Goal: Task Accomplishment & Management: Use online tool/utility

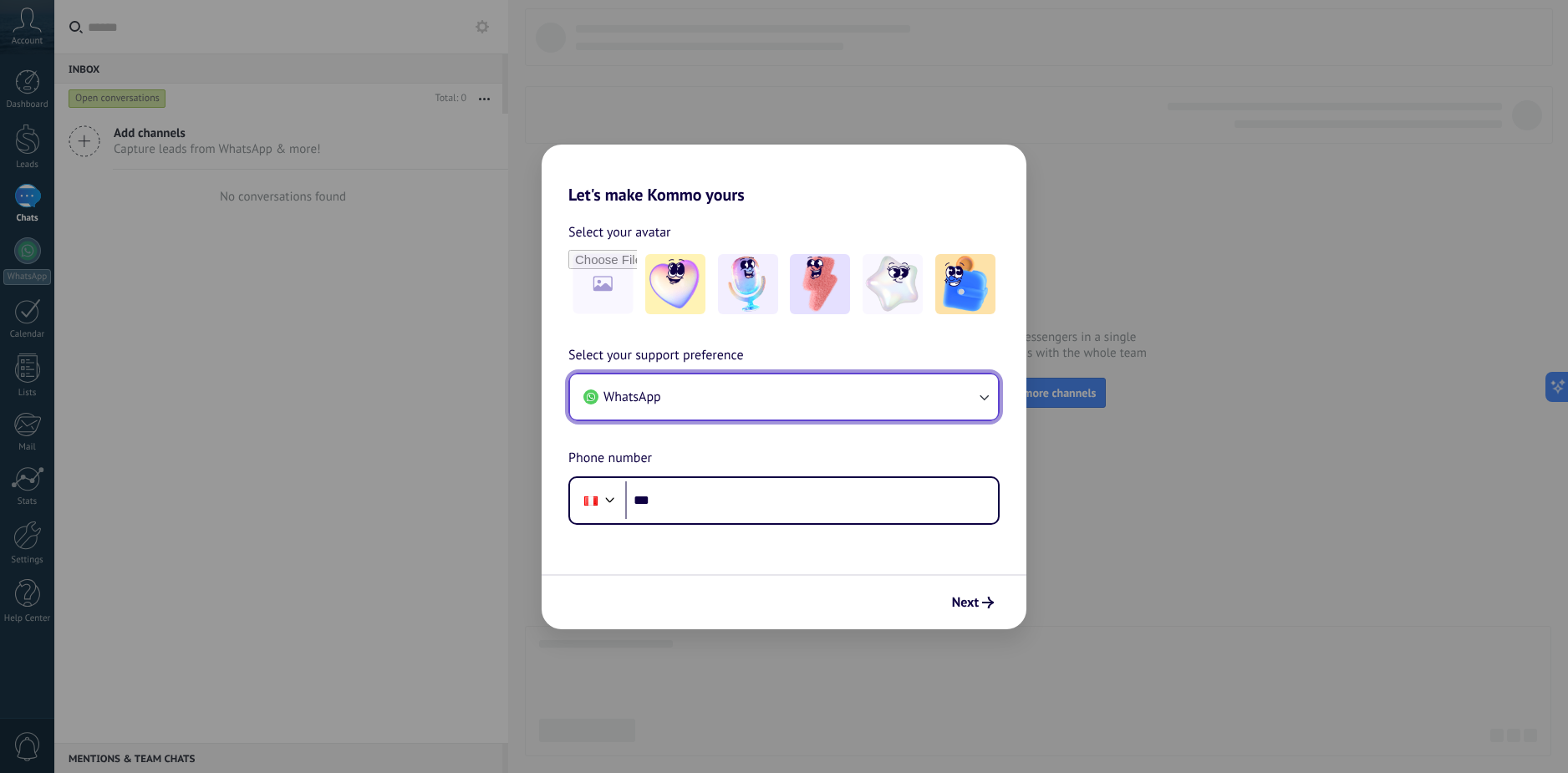
click at [712, 397] on button "WhatsApp" at bounding box center [784, 397] width 428 height 45
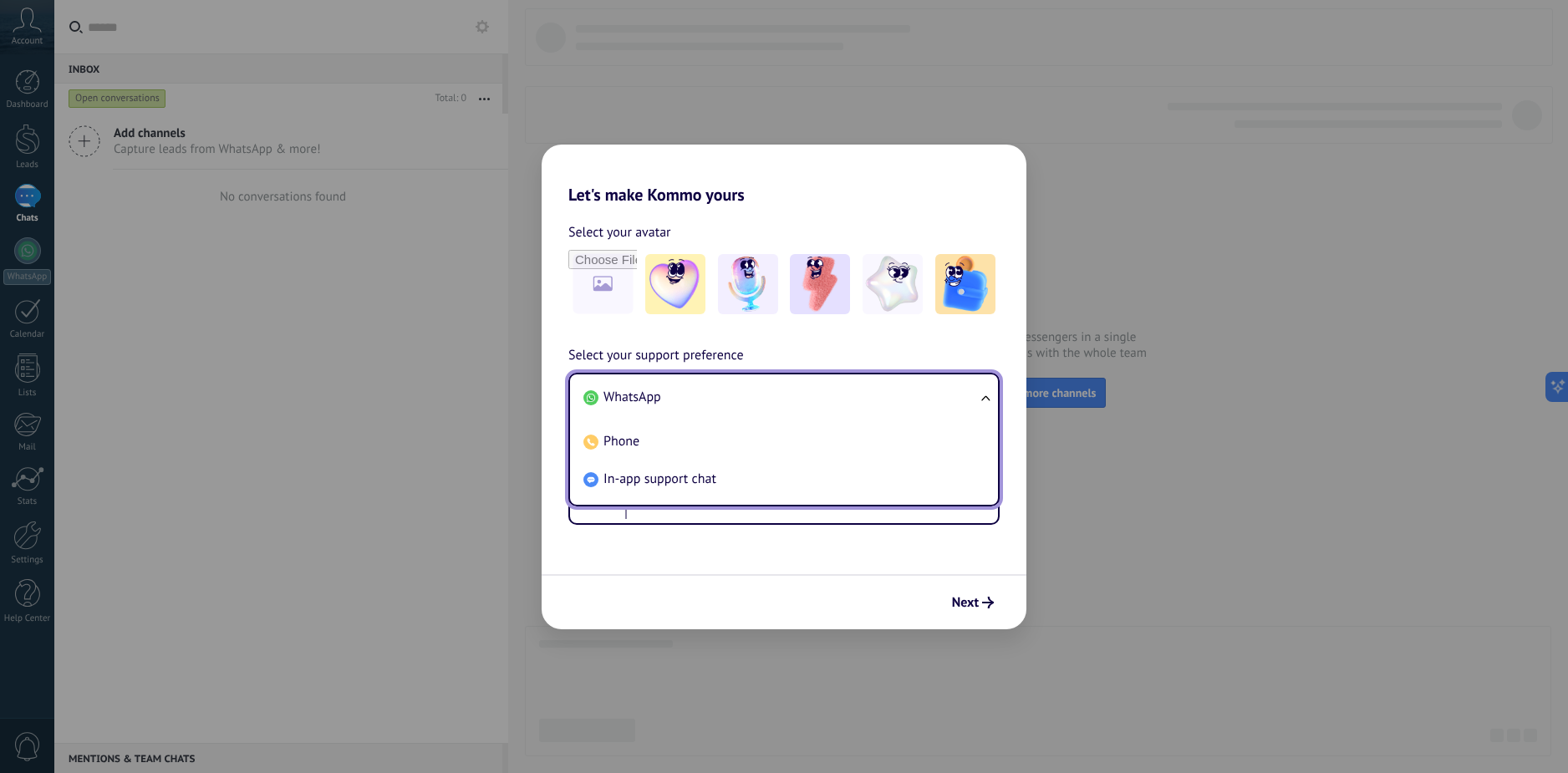
click at [712, 397] on li "WhatsApp" at bounding box center [780, 397] width 408 height 38
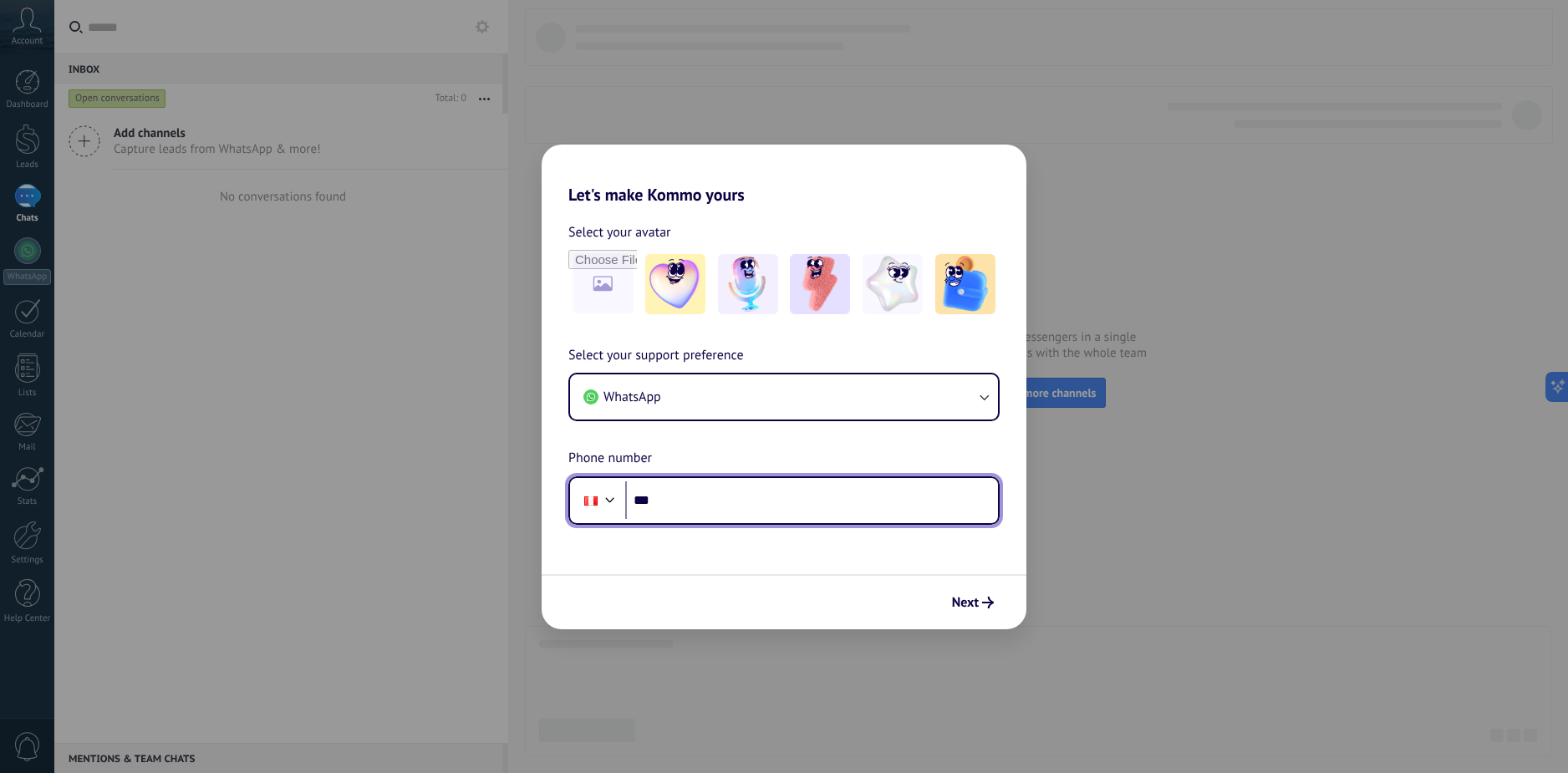
click at [663, 507] on input "***" at bounding box center [811, 499] width 373 height 38
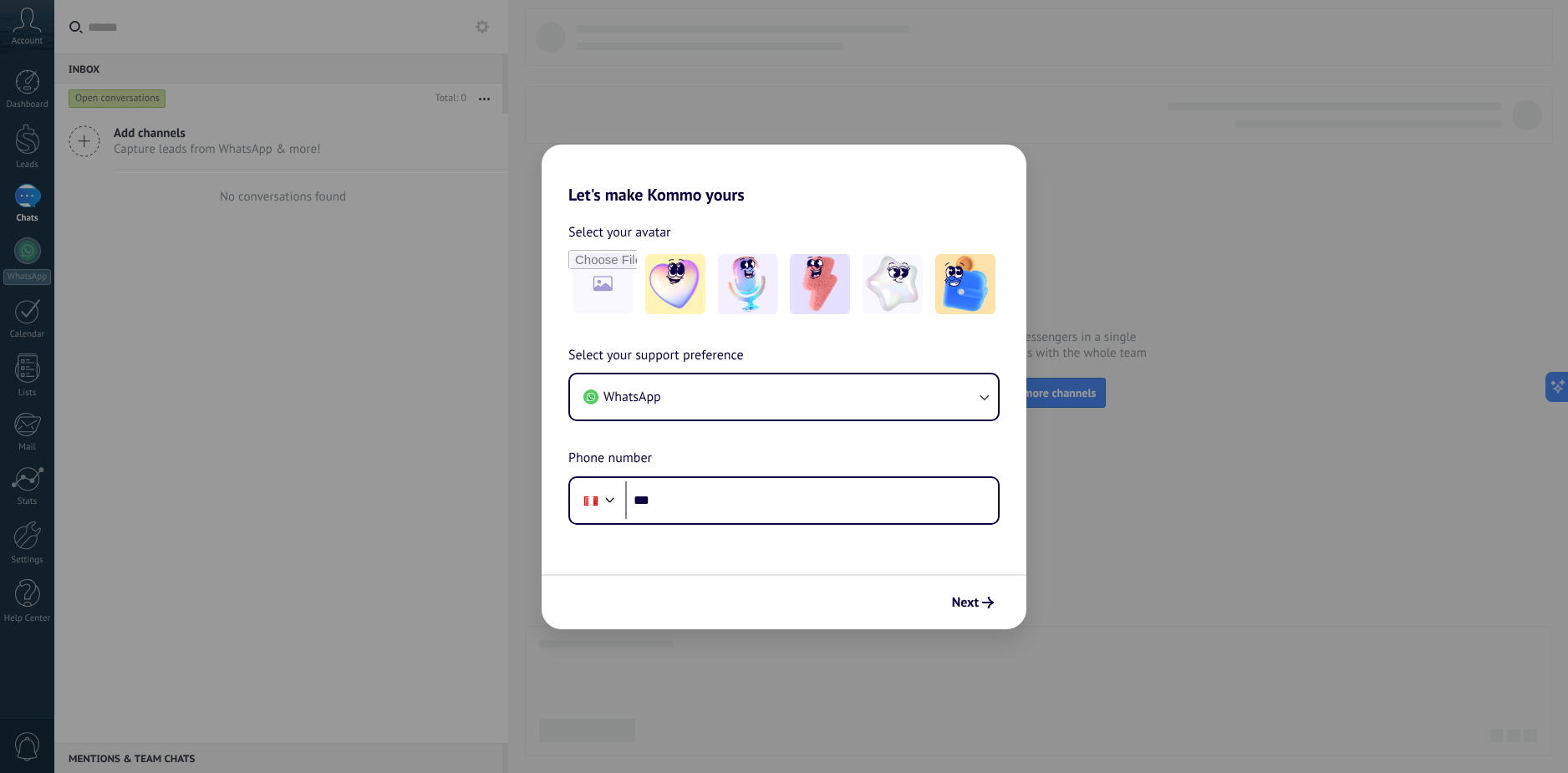
click at [831, 432] on div "Select your support preference WhatsApp Phone number Phone ***" at bounding box center [784, 435] width 485 height 180
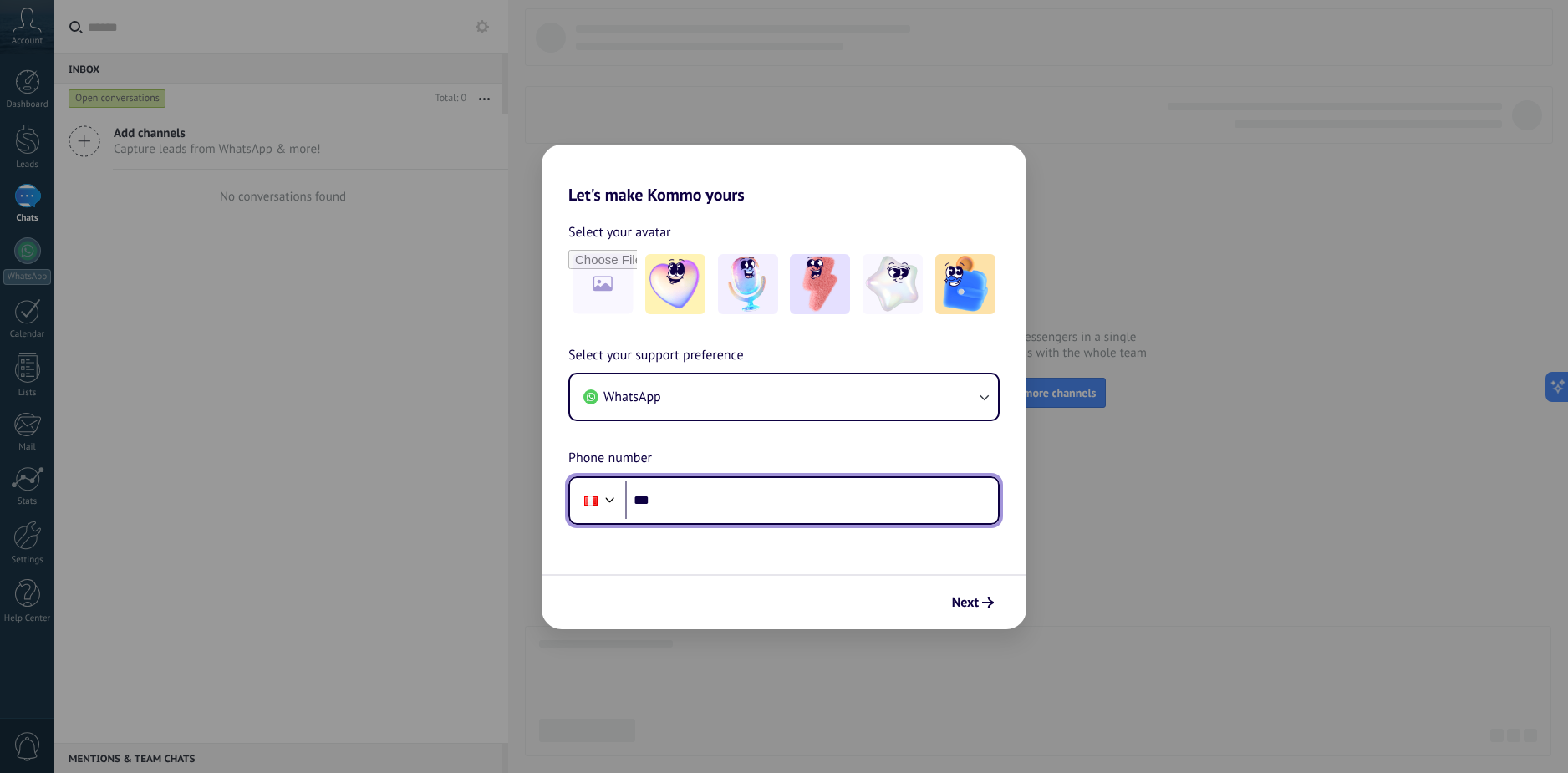
click at [717, 497] on input "***" at bounding box center [811, 499] width 373 height 38
paste input "**********"
type input "**********"
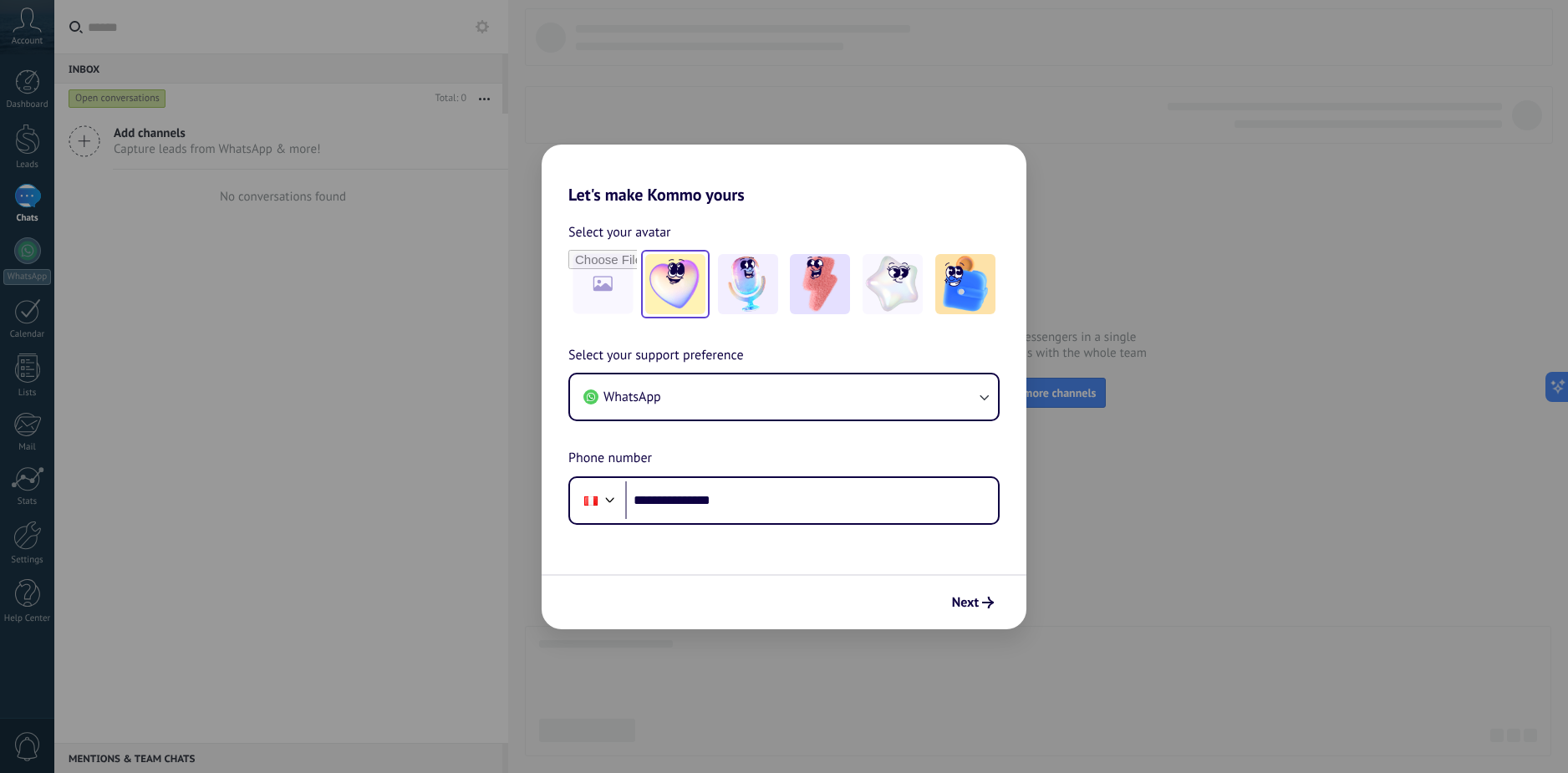
click at [707, 303] on div at bounding box center [675, 284] width 68 height 68
click at [739, 309] on img at bounding box center [748, 284] width 60 height 60
click at [818, 305] on img at bounding box center [820, 284] width 60 height 60
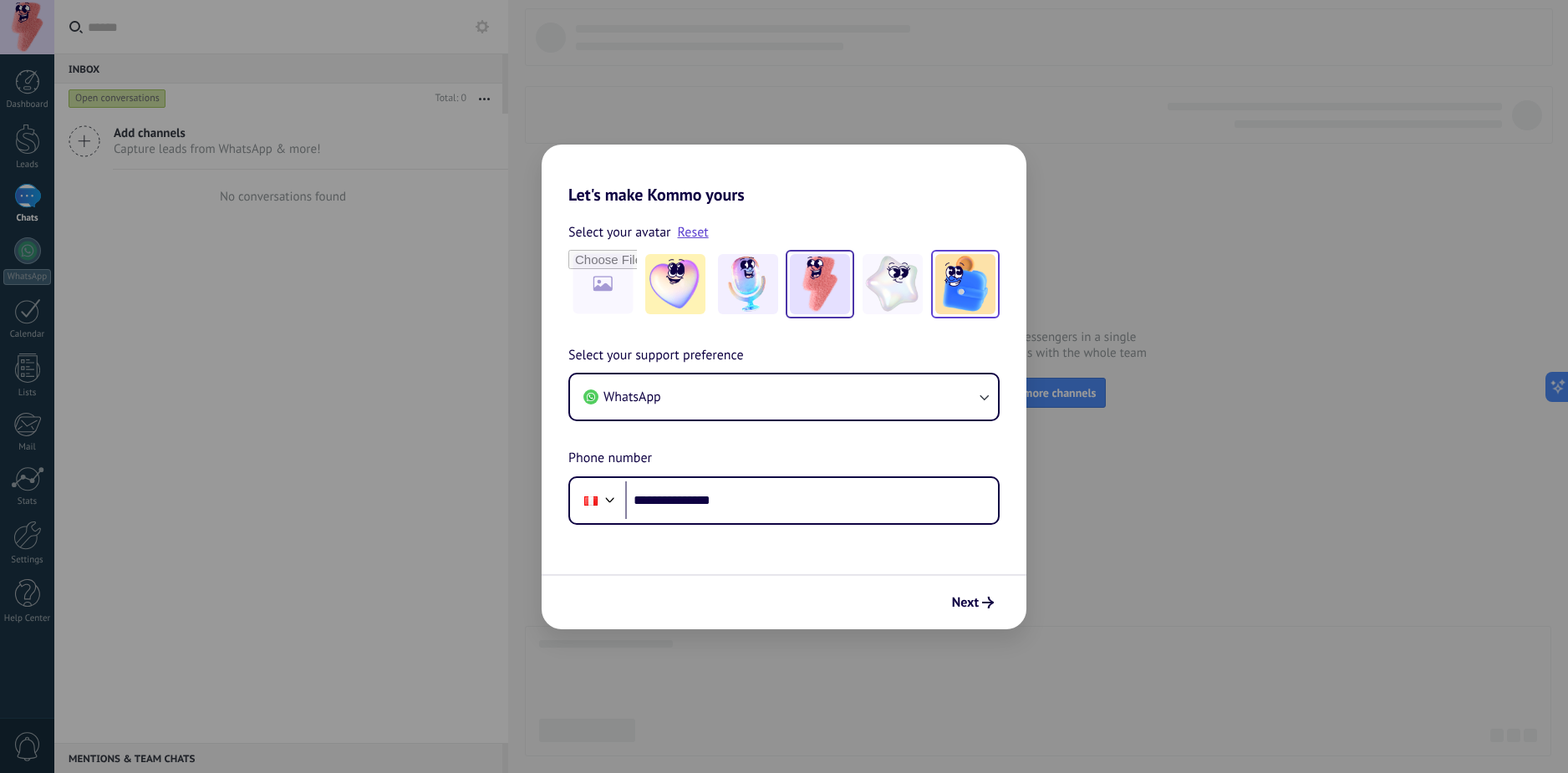
click at [936, 311] on img at bounding box center [966, 284] width 60 height 60
click at [901, 304] on img at bounding box center [893, 284] width 60 height 60
click at [844, 304] on img at bounding box center [820, 284] width 60 height 60
click at [698, 295] on img at bounding box center [675, 284] width 60 height 60
click at [901, 287] on img at bounding box center [893, 284] width 60 height 60
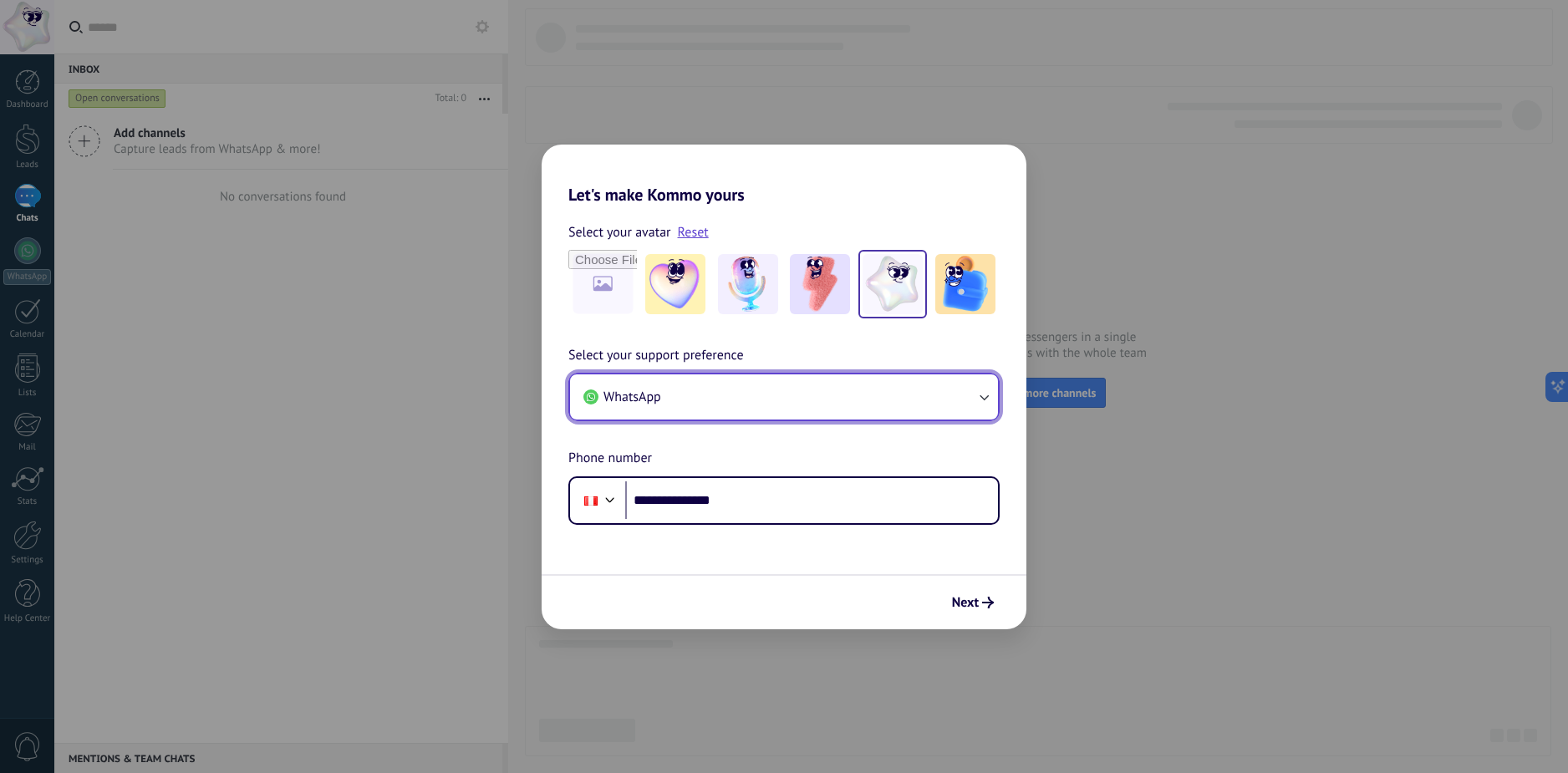
click at [835, 407] on button "WhatsApp" at bounding box center [784, 397] width 428 height 45
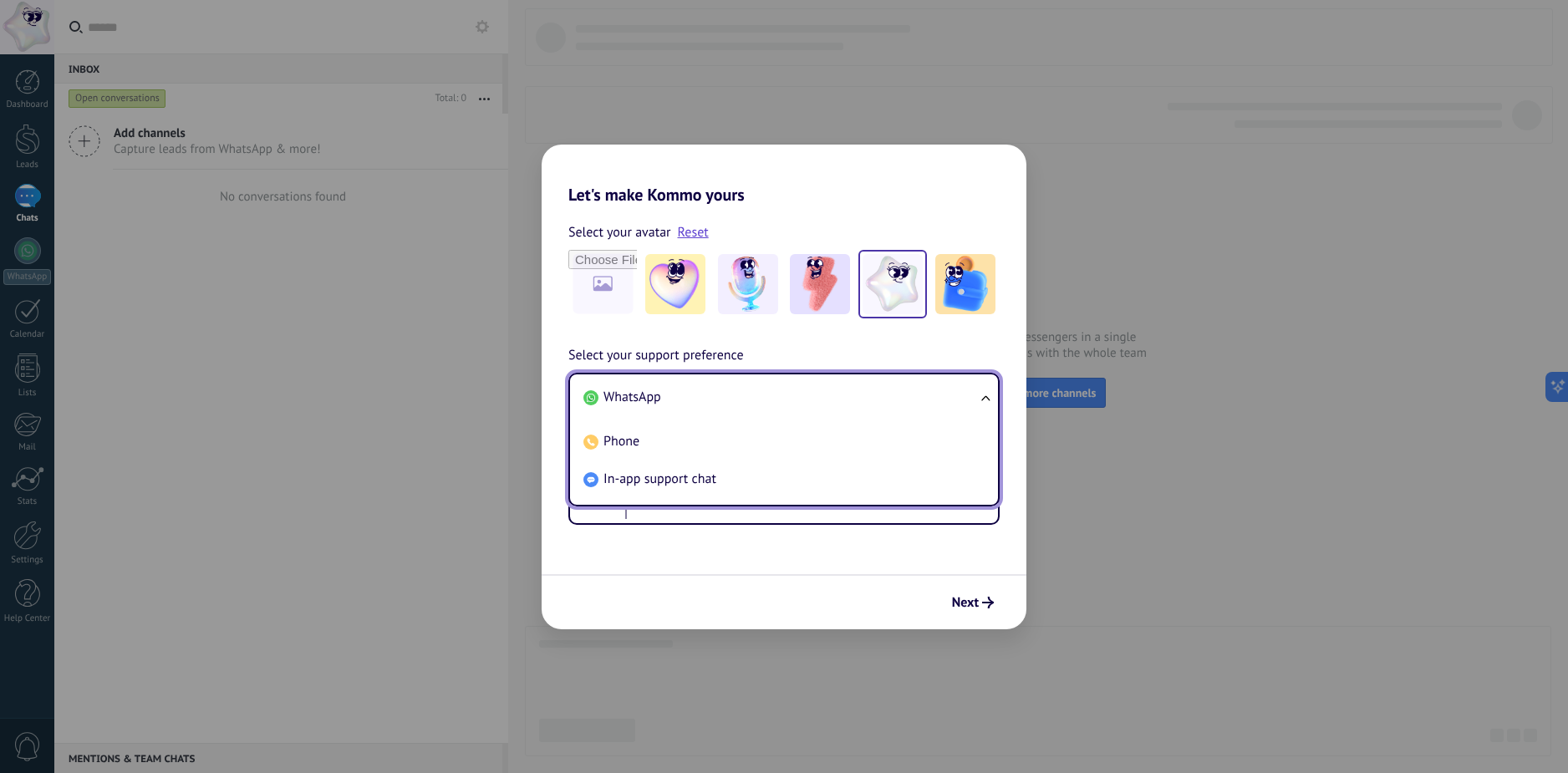
click at [835, 407] on li "WhatsApp" at bounding box center [780, 397] width 408 height 38
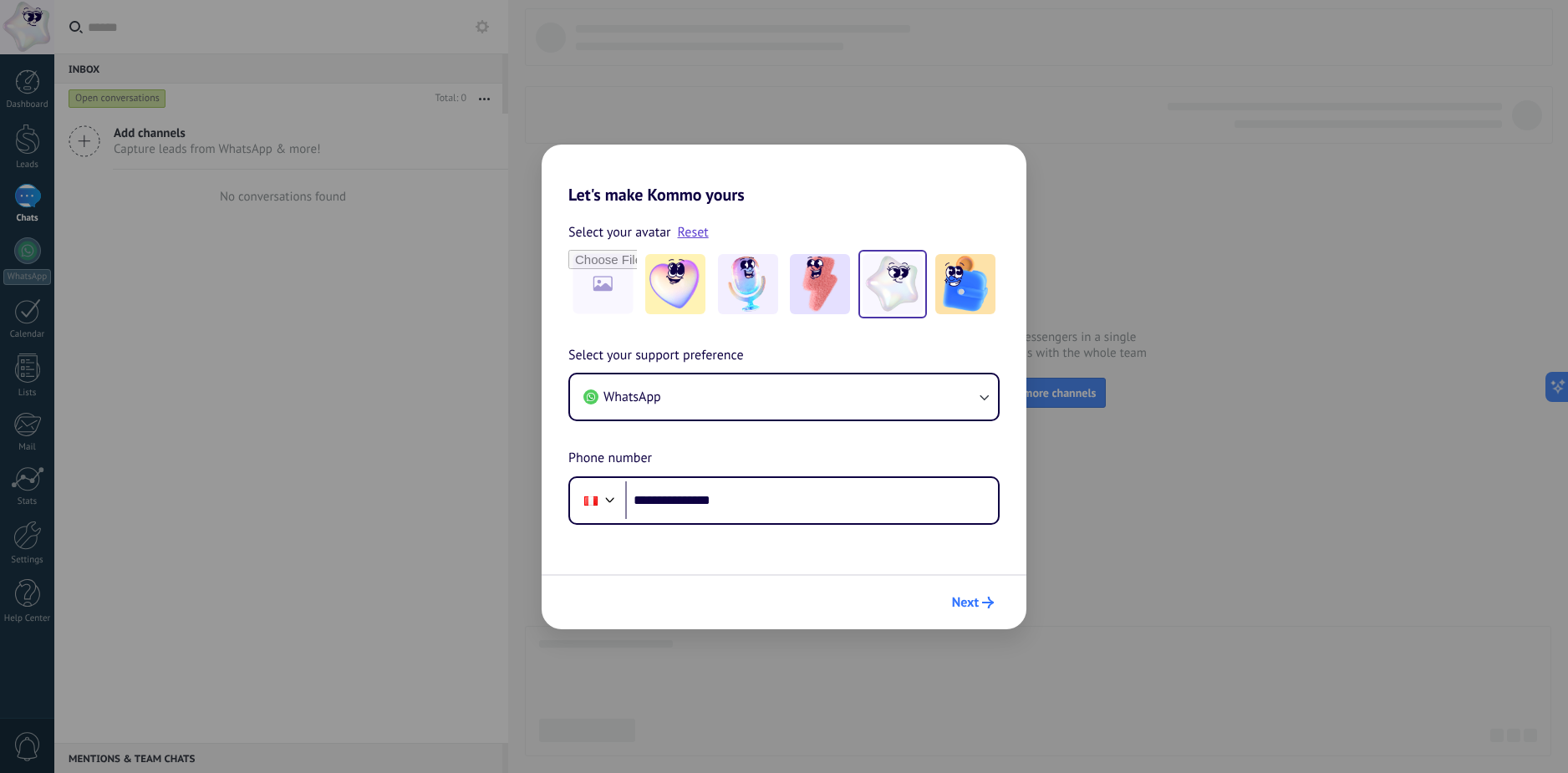
click at [989, 611] on button "Next" at bounding box center [972, 602] width 56 height 28
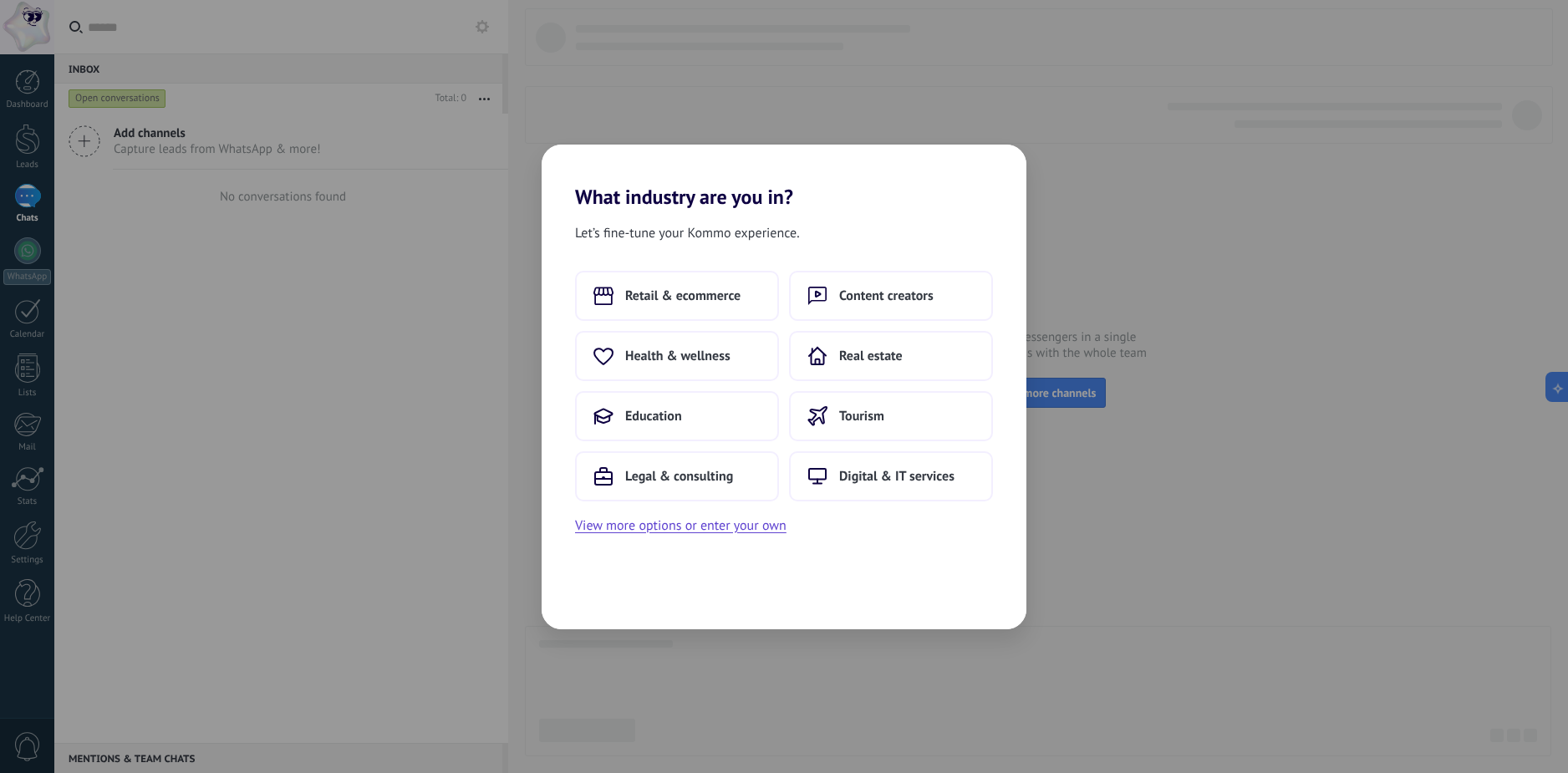
click at [920, 156] on h2 "What industry are you in?" at bounding box center [784, 177] width 485 height 64
click at [720, 410] on button "Education" at bounding box center [676, 417] width 203 height 51
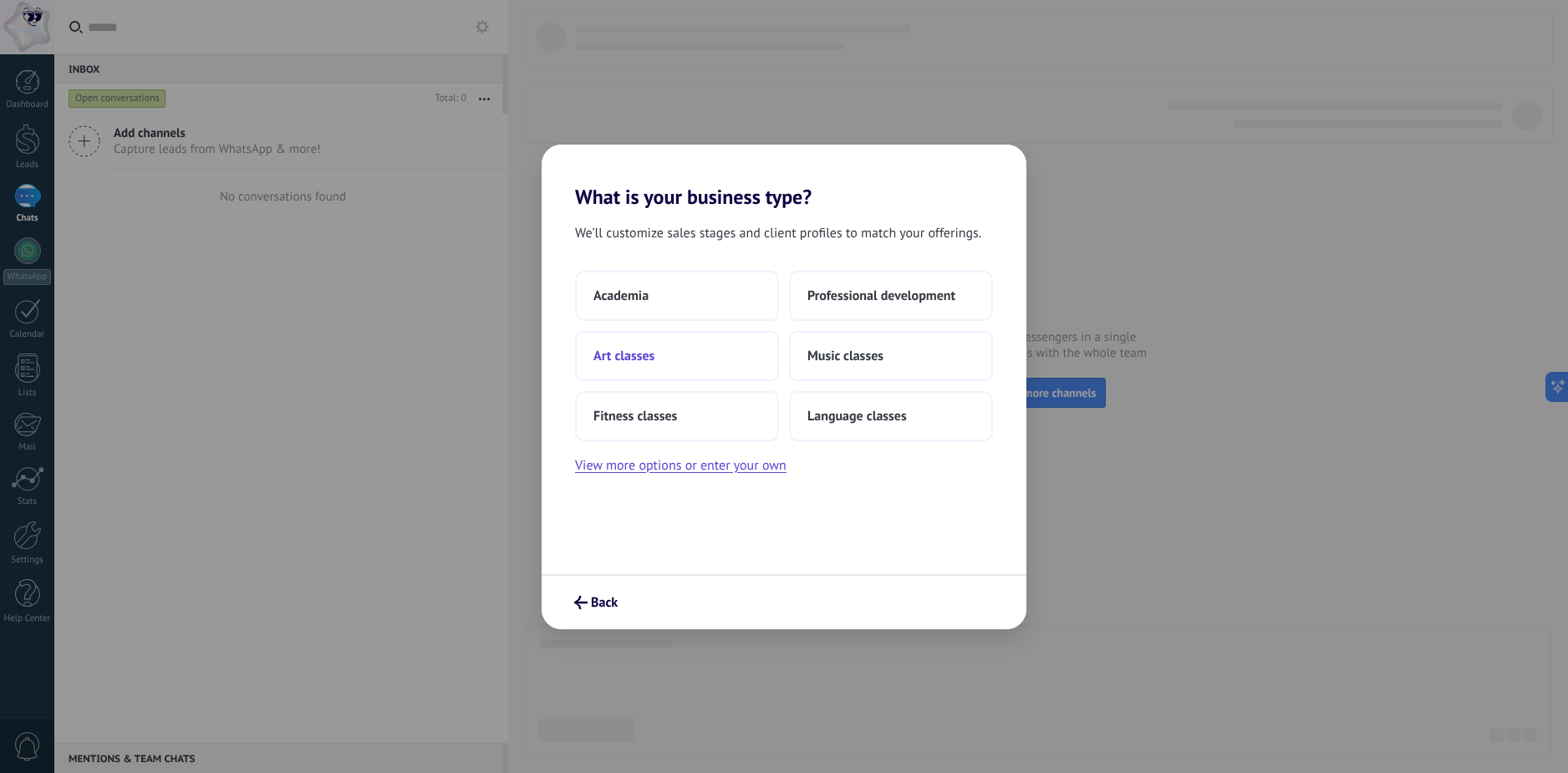
click at [695, 370] on button "Art classes" at bounding box center [676, 356] width 203 height 51
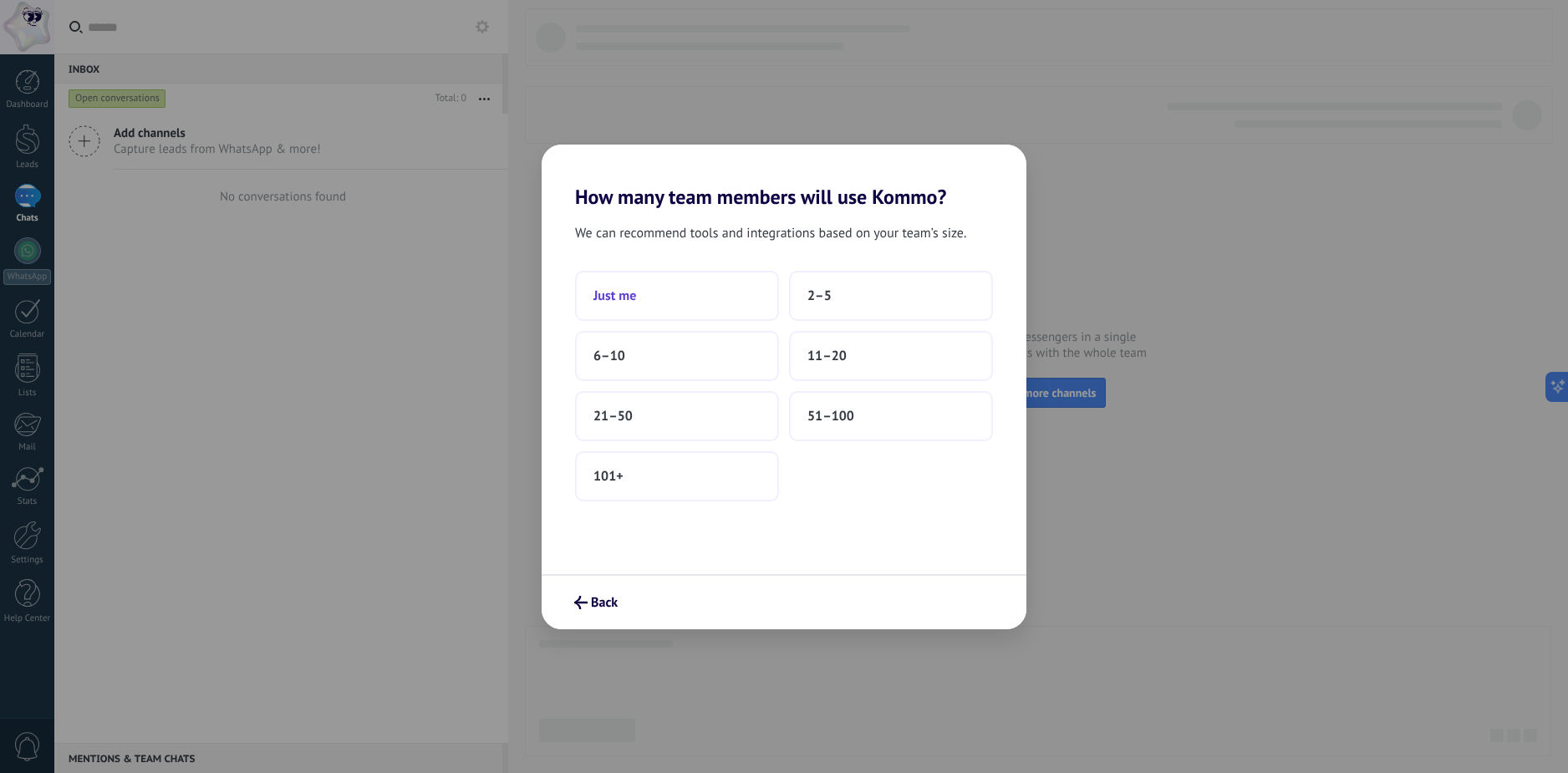
click at [701, 306] on button "Just me" at bounding box center [676, 296] width 203 height 51
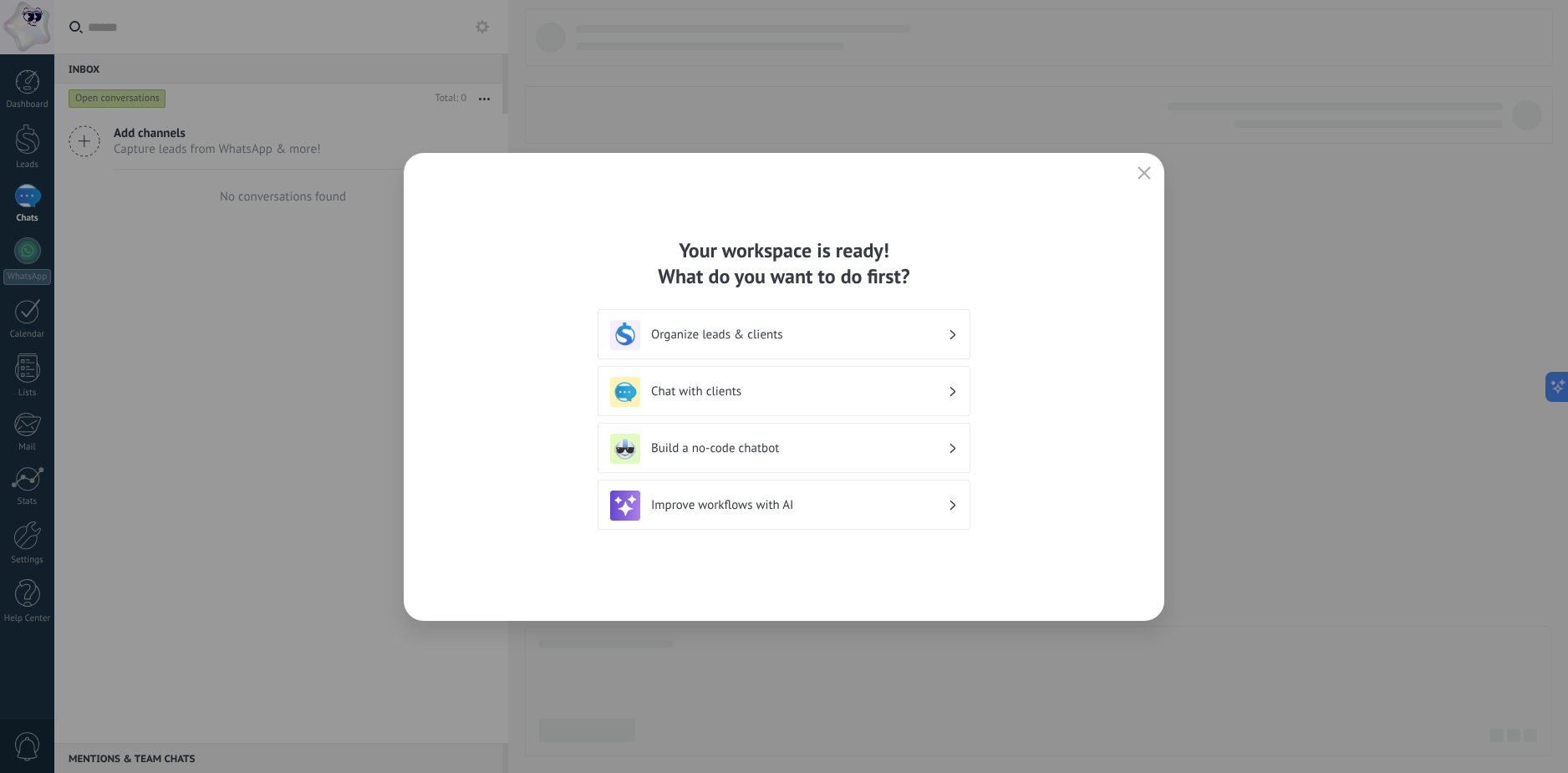
click at [784, 351] on div "Organize leads & clients" at bounding box center [784, 335] width 373 height 51
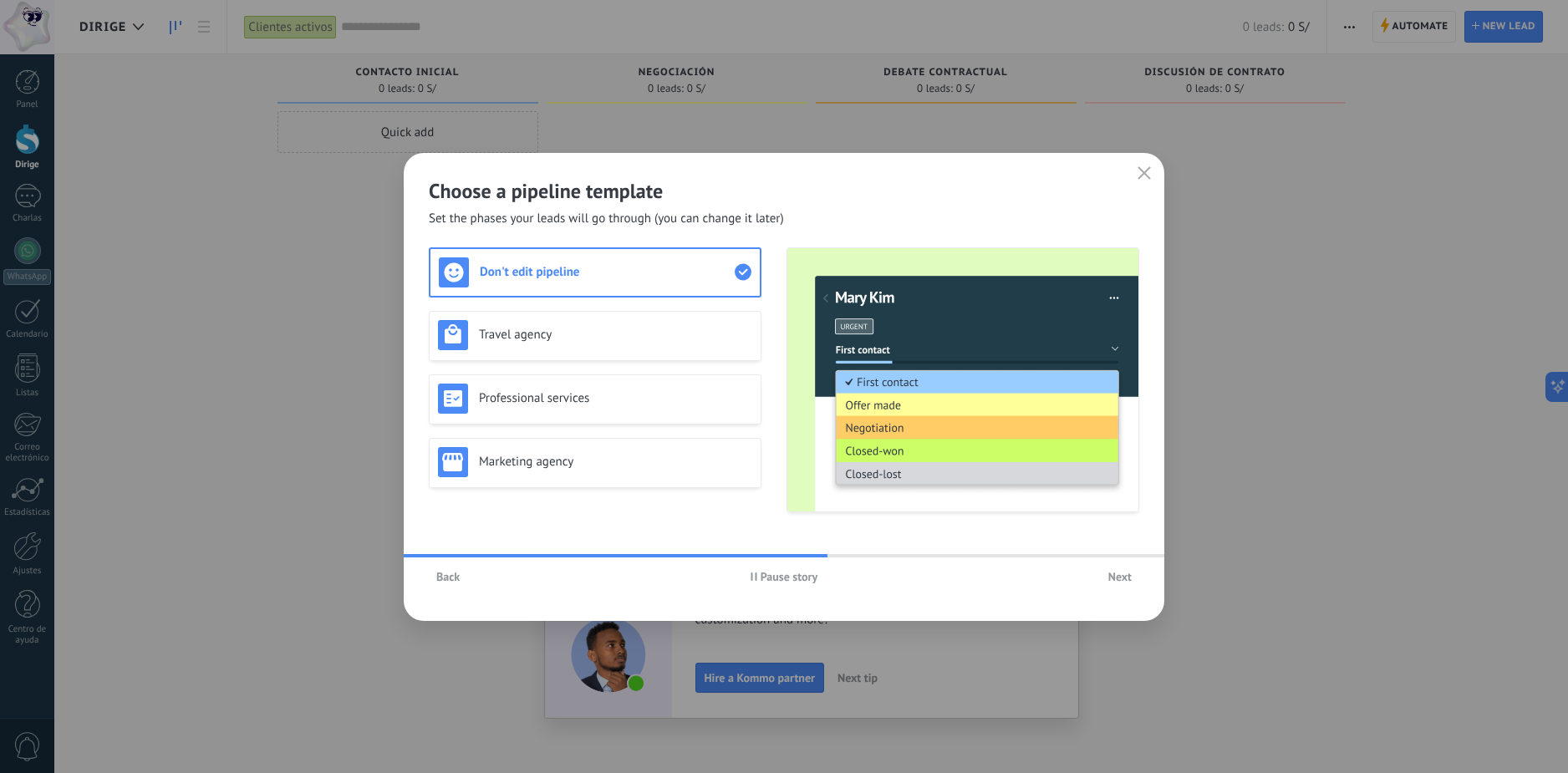
click at [1134, 179] on button "button" at bounding box center [1144, 174] width 21 height 23
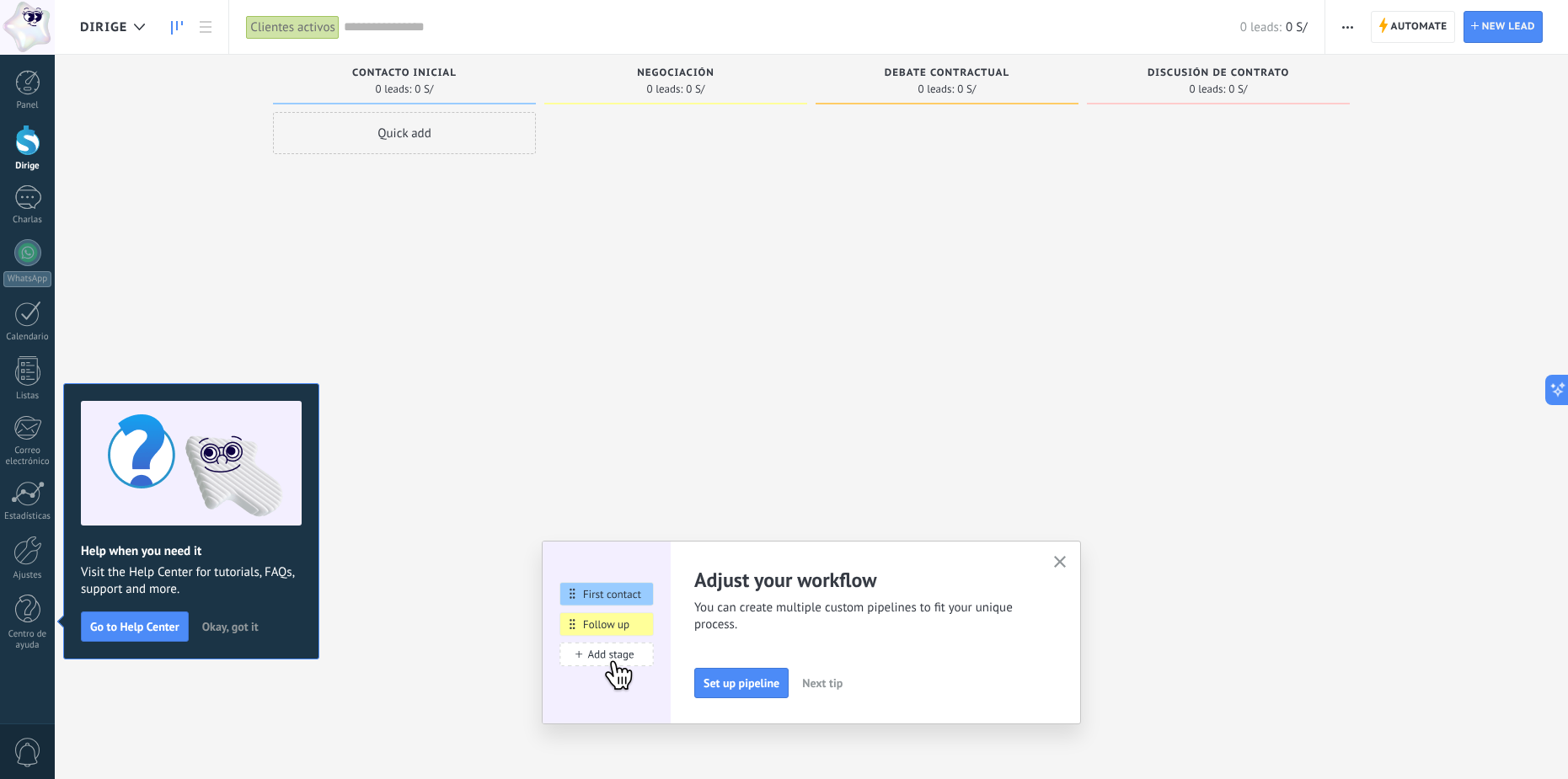
click at [120, 20] on span "Dirige" at bounding box center [104, 27] width 47 height 16
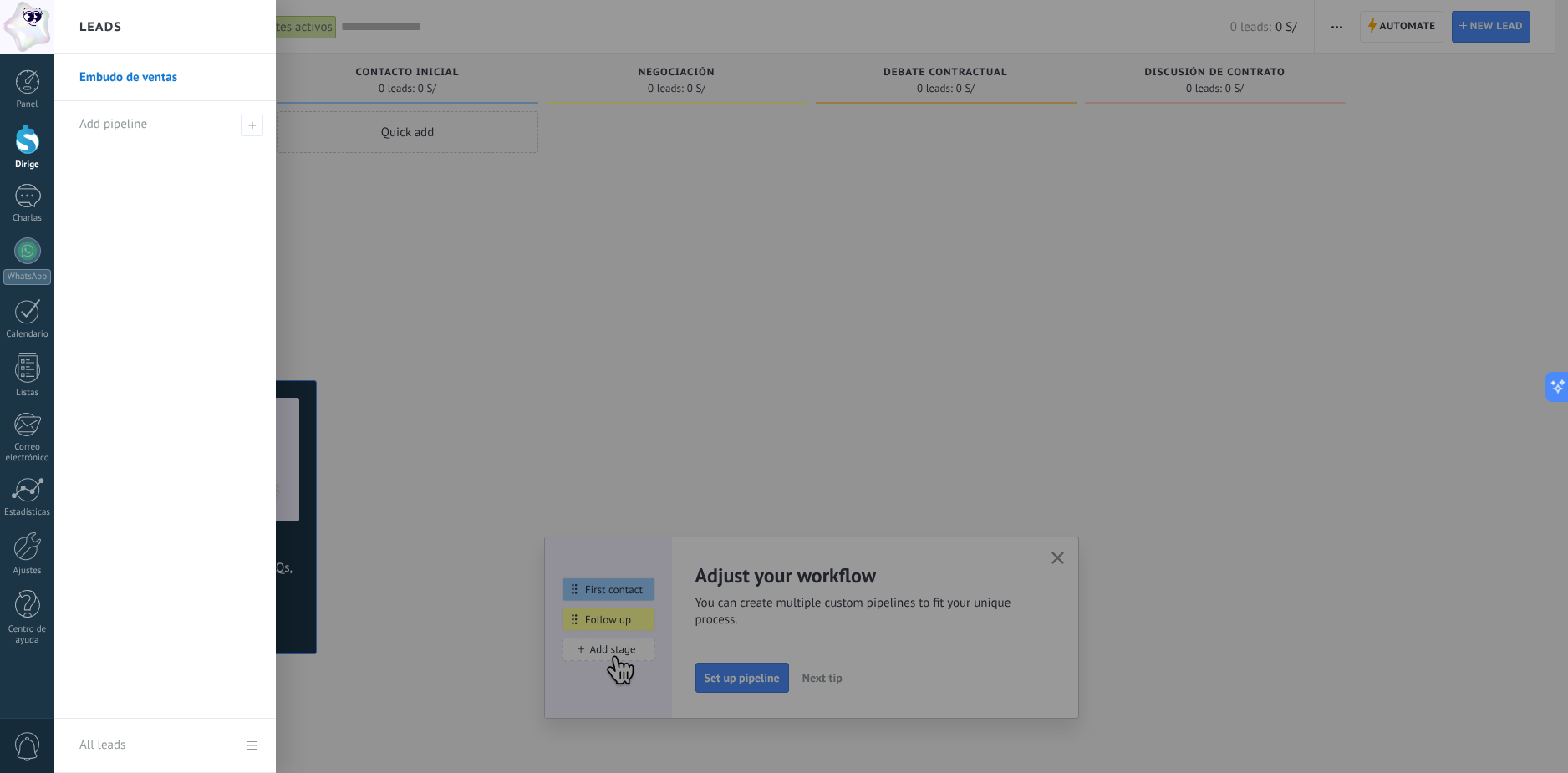
click at [119, 19] on h2 "Leads" at bounding box center [101, 27] width 43 height 53
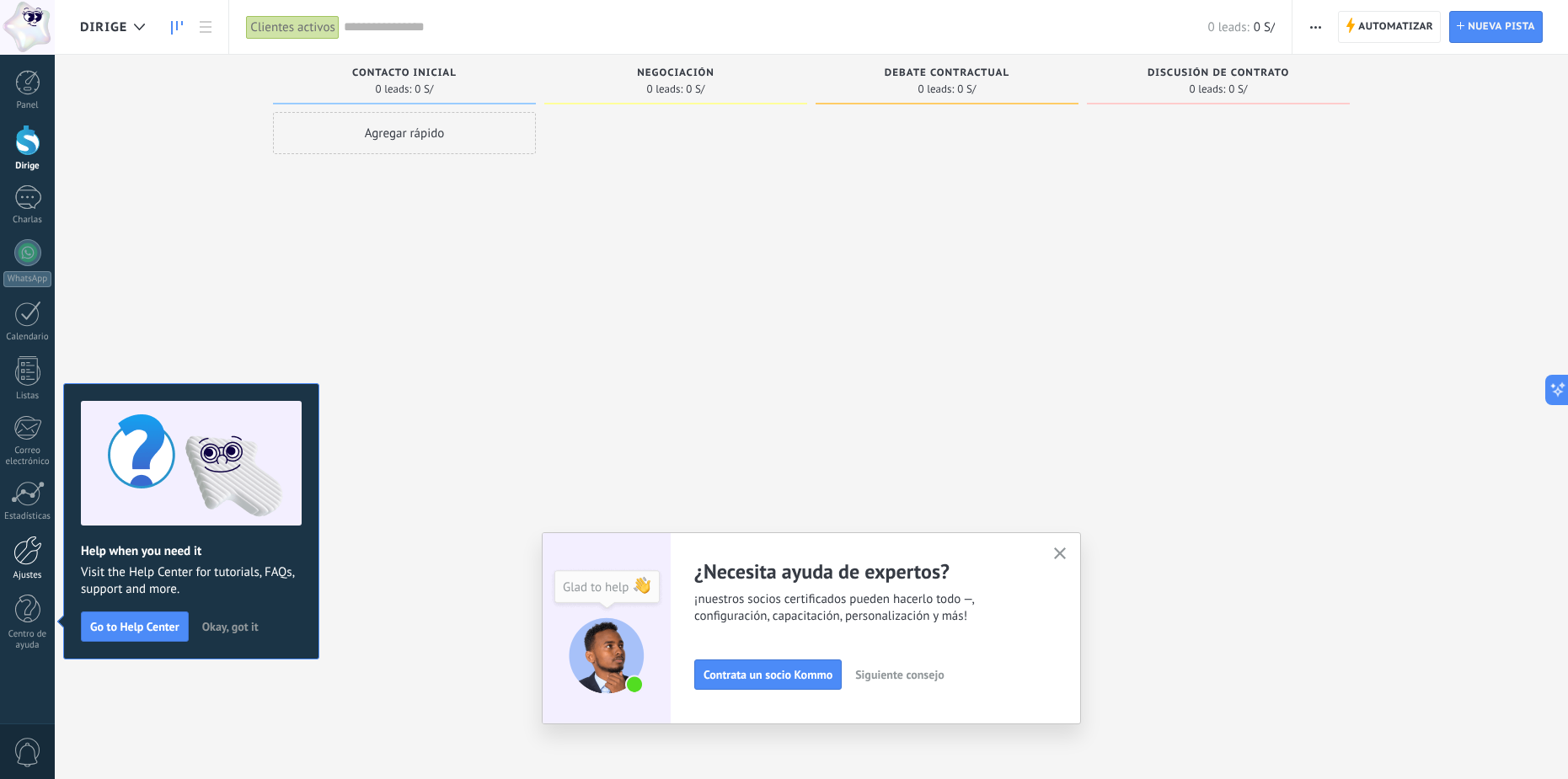
click at [32, 562] on div at bounding box center [27, 550] width 28 height 29
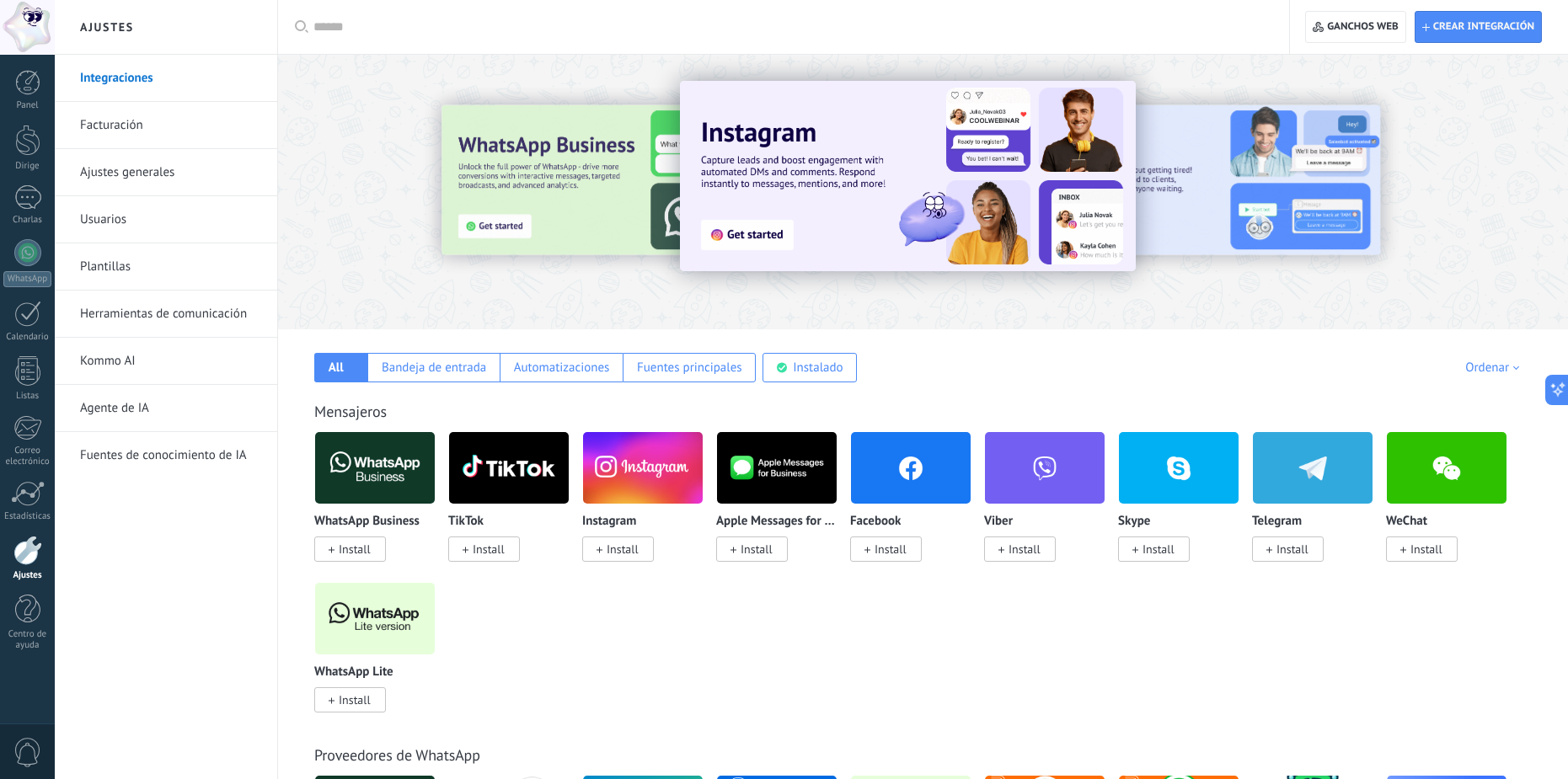
click at [353, 556] on span "Install" at bounding box center [354, 548] width 32 height 15
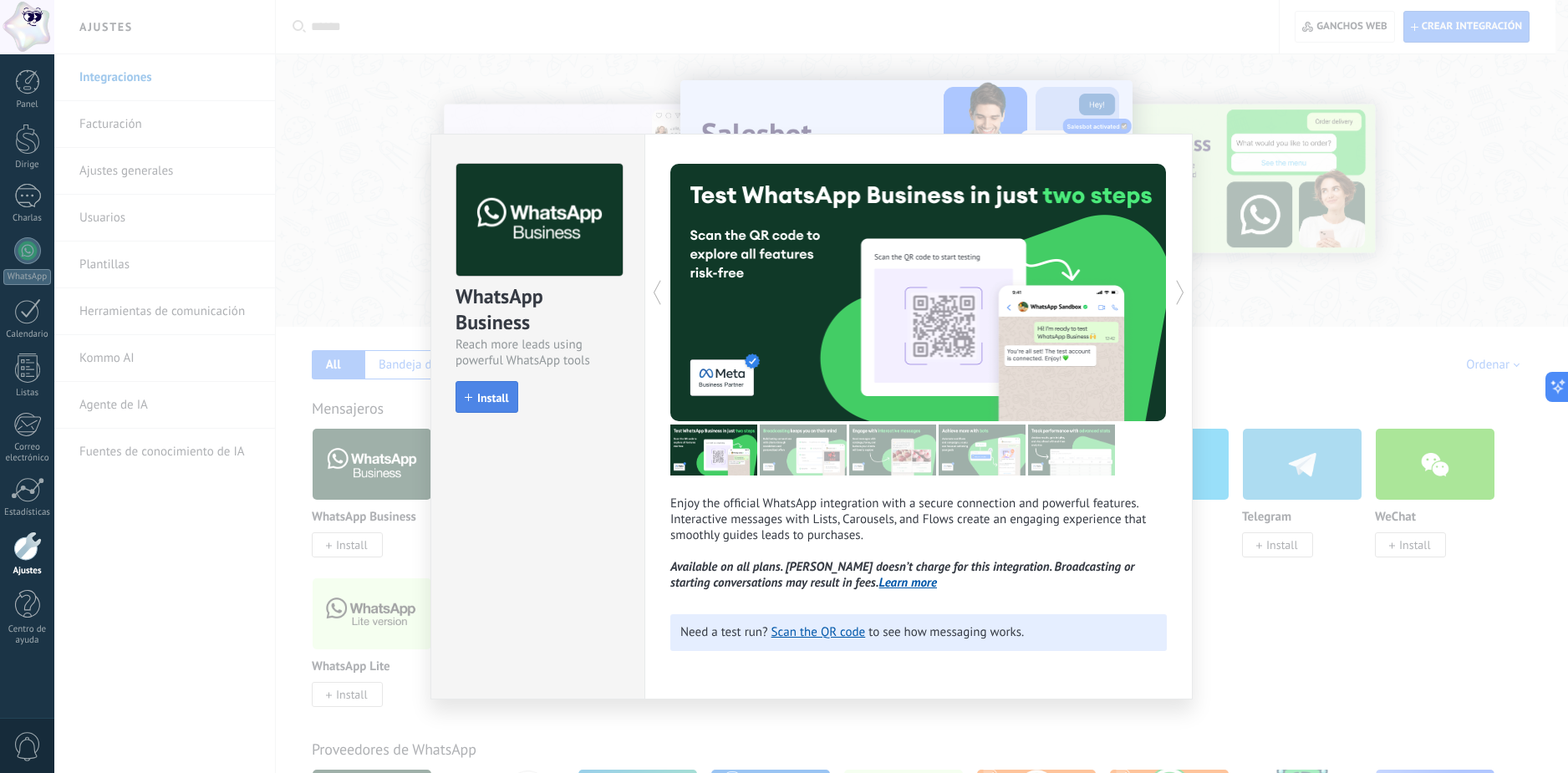
click at [498, 396] on span "Install" at bounding box center [492, 398] width 32 height 12
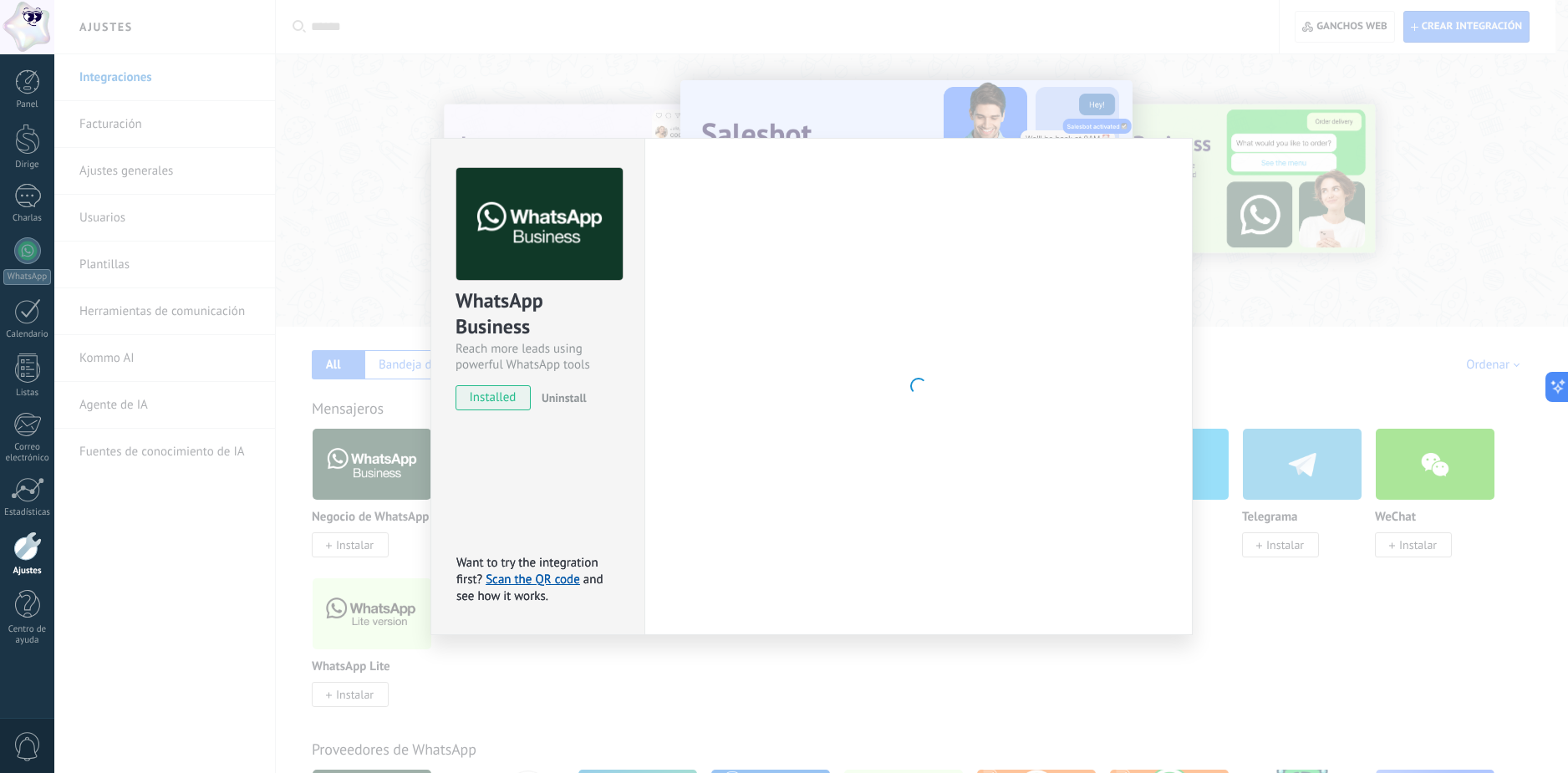
click at [854, 155] on div "Settings Authorization This tab logs the users who have granted integration acc…" at bounding box center [918, 386] width 548 height 497
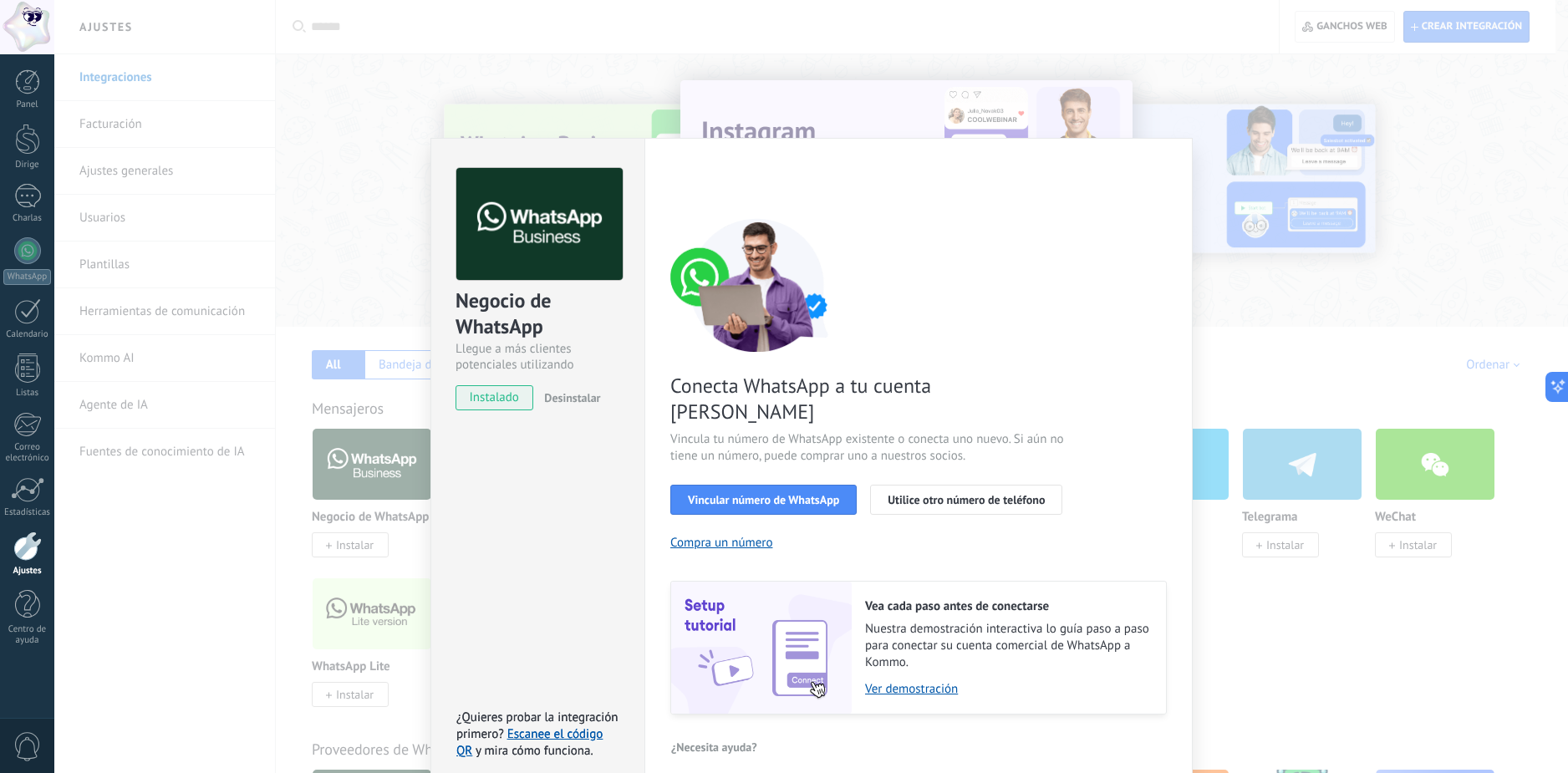
click at [878, 373] on span "Conecta WhatsApp a tu cuenta [PERSON_NAME]" at bounding box center [869, 398] width 398 height 52
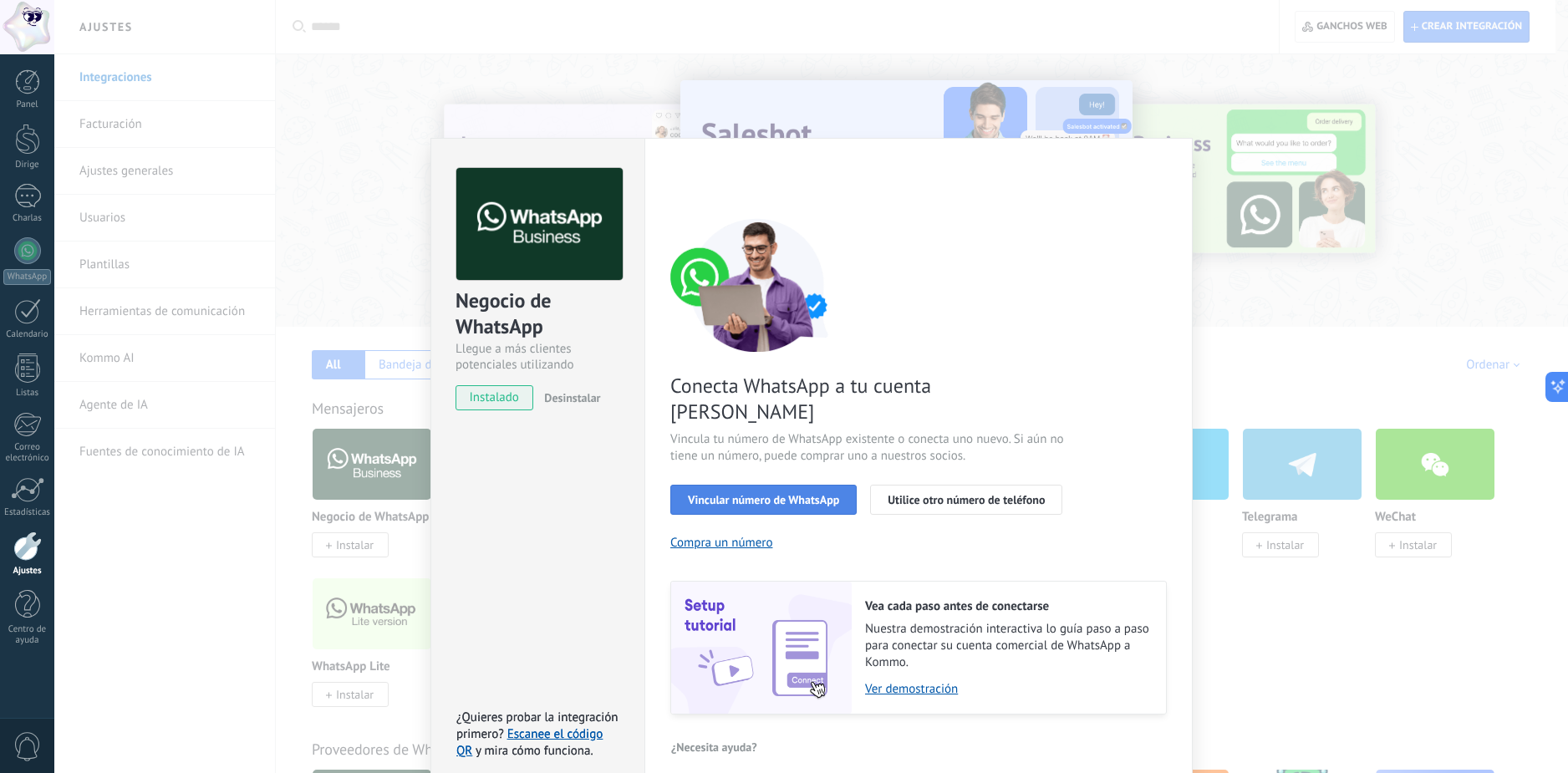
click at [817, 485] on button "Vincular número de WhatsApp" at bounding box center [763, 499] width 186 height 30
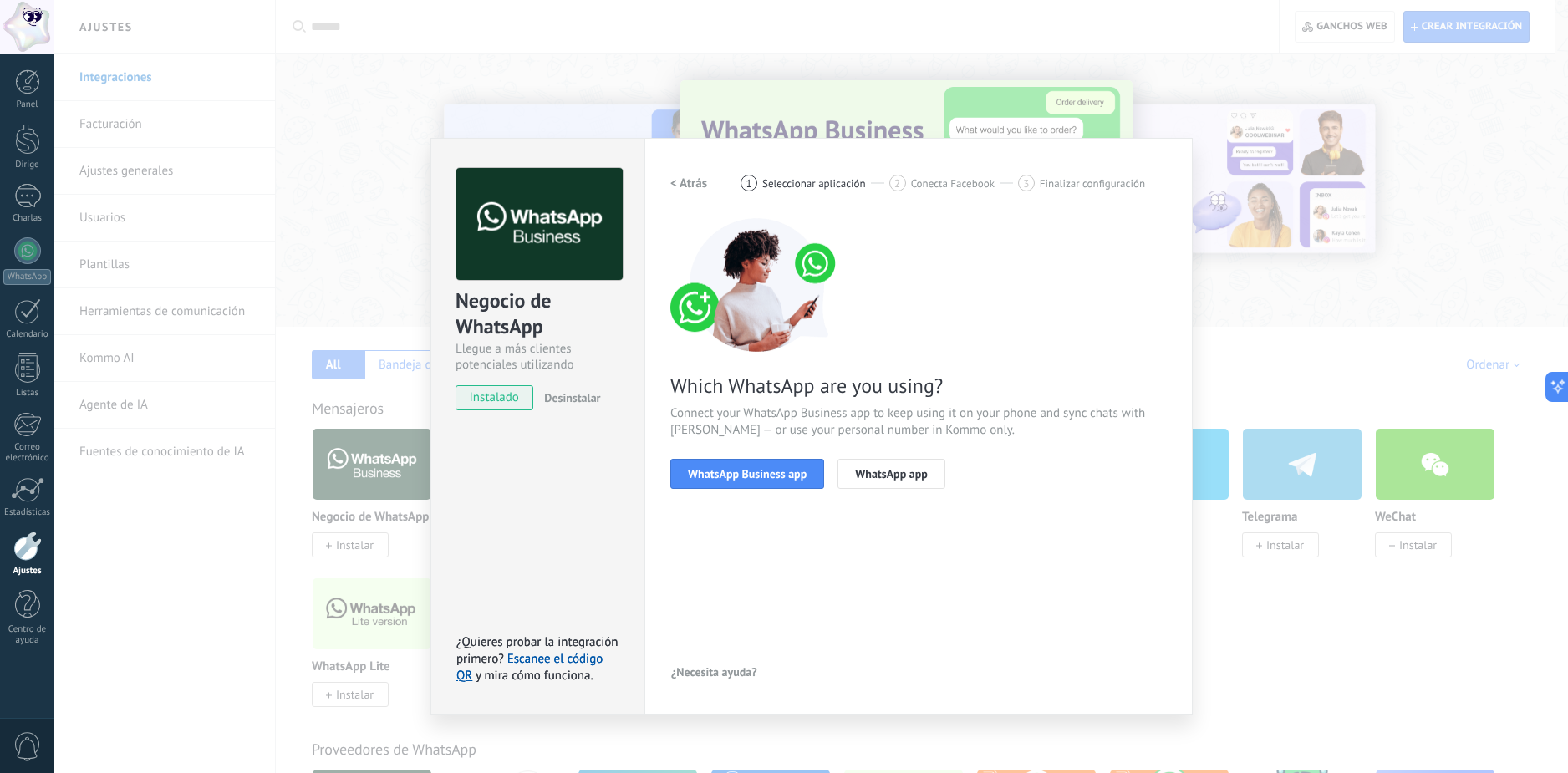
click at [817, 482] on button "WhatsApp Business app" at bounding box center [748, 473] width 154 height 30
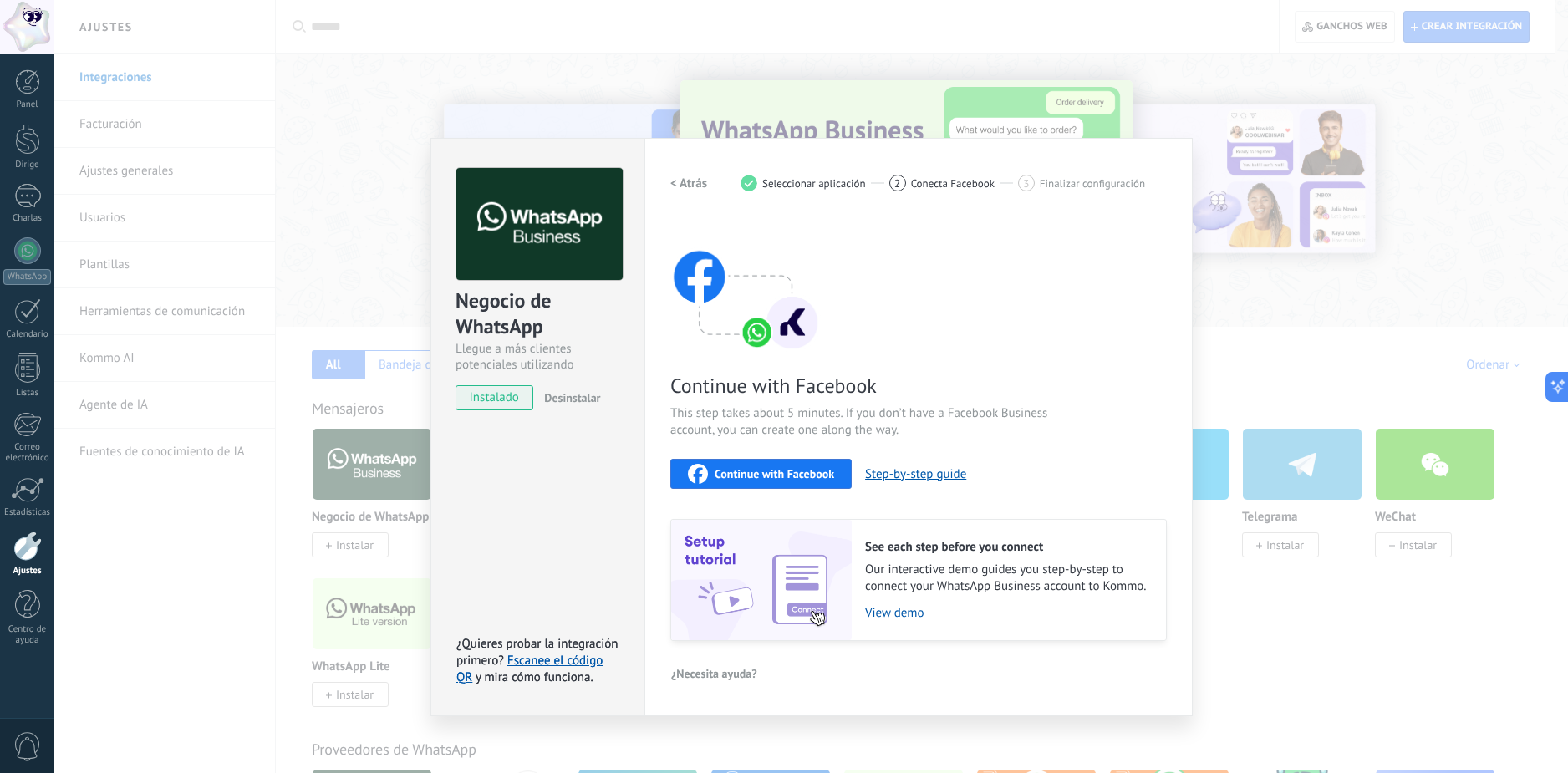
click at [790, 471] on span "Continue with Facebook" at bounding box center [774, 474] width 120 height 12
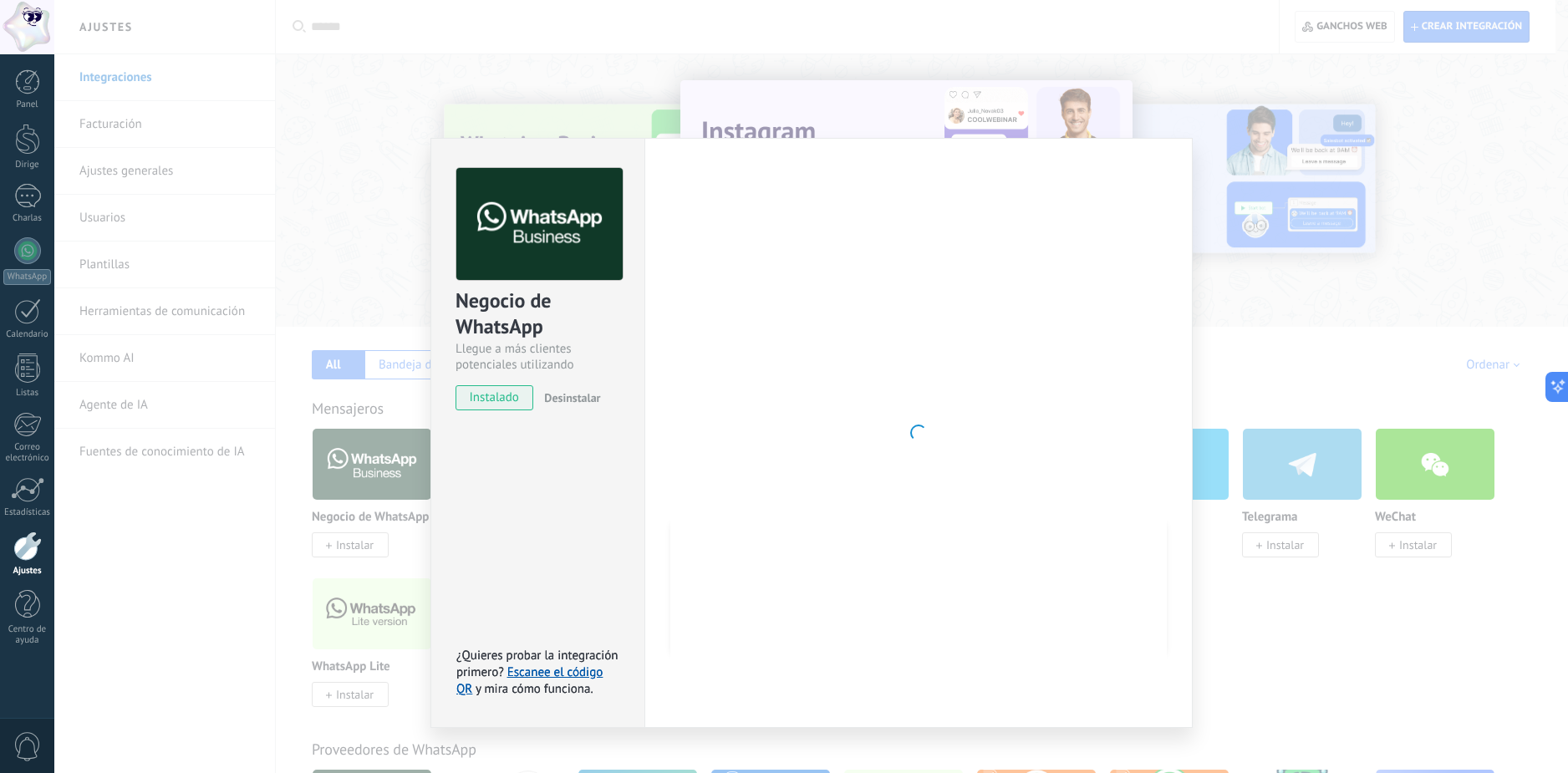
click at [915, 258] on div at bounding box center [919, 433] width 496 height 530
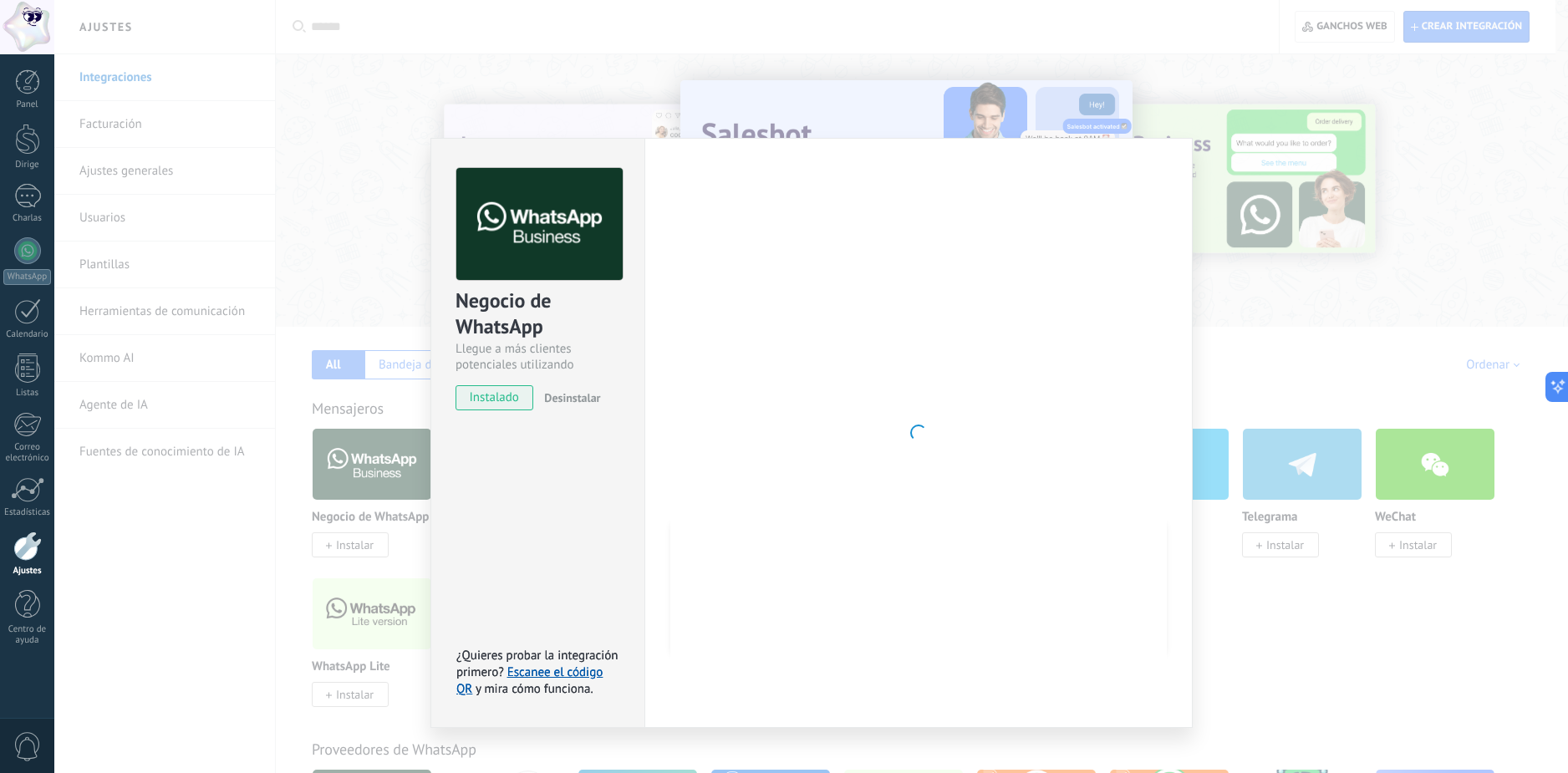
click at [1119, 540] on div at bounding box center [919, 433] width 496 height 530
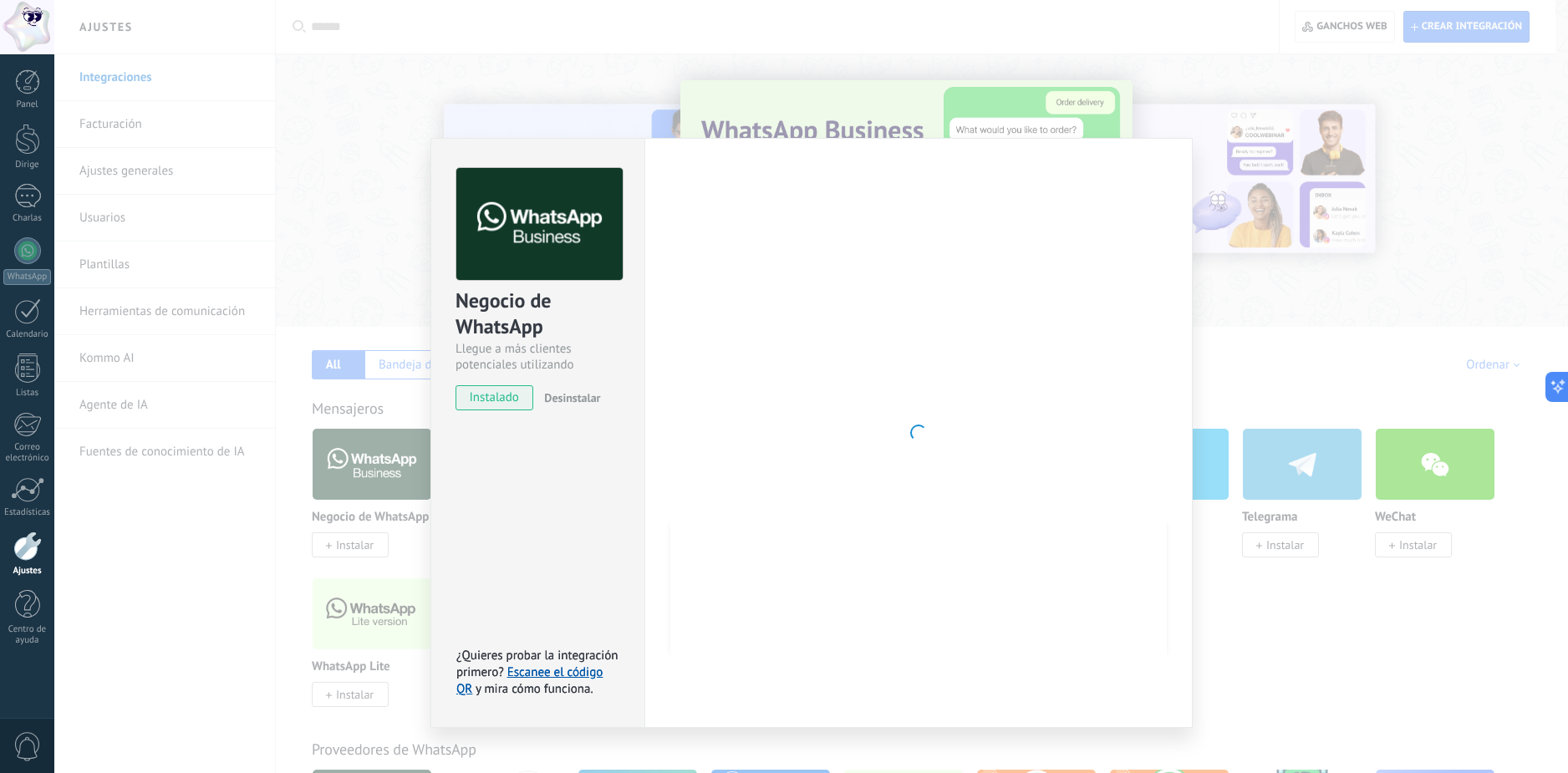
click at [878, 508] on div at bounding box center [919, 433] width 496 height 530
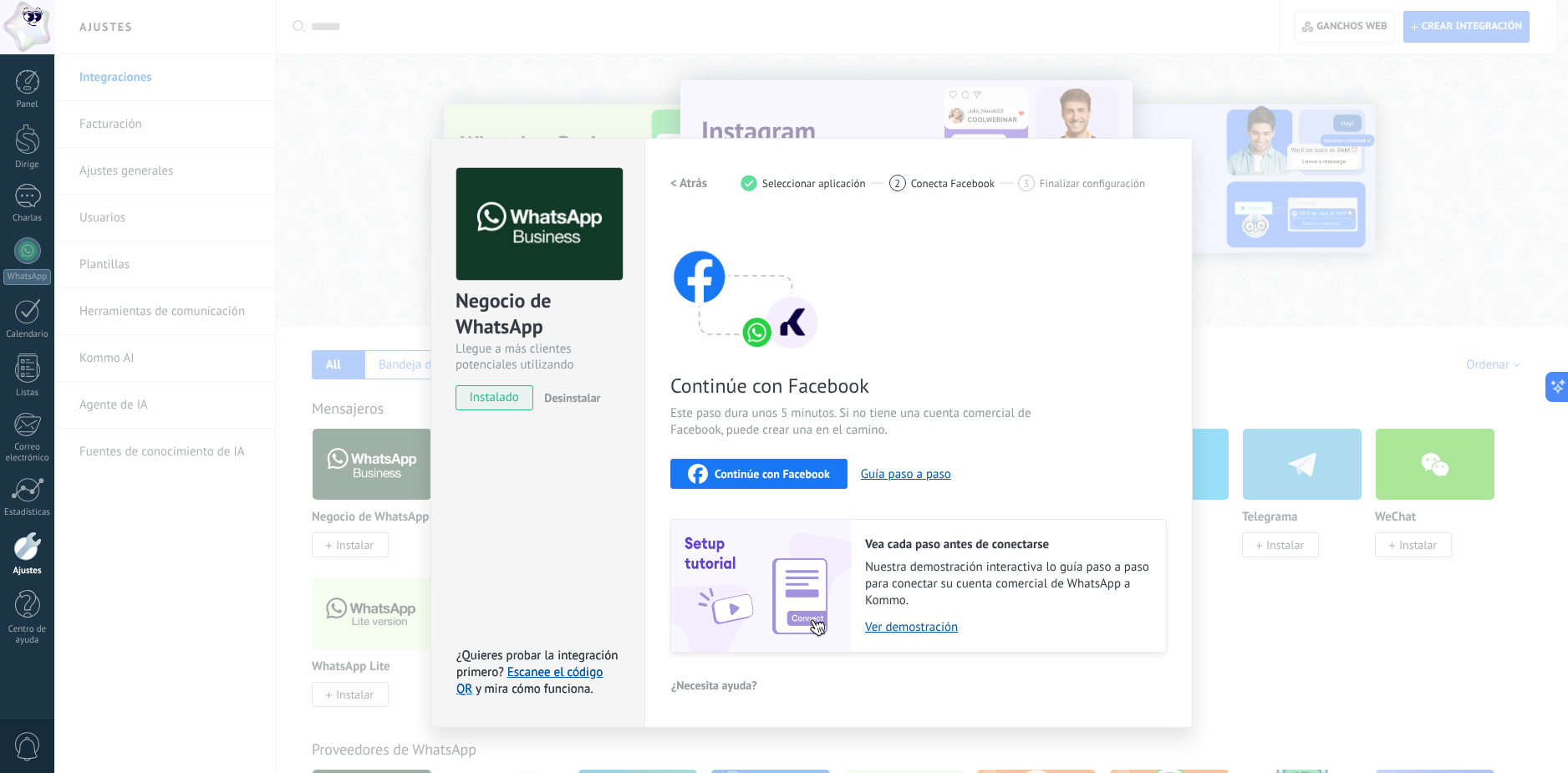
click at [1365, 261] on div "Negocio de WhatsApp Llegue a más clientes potenciales utilizando potentes herra…" at bounding box center [811, 386] width 1513 height 773
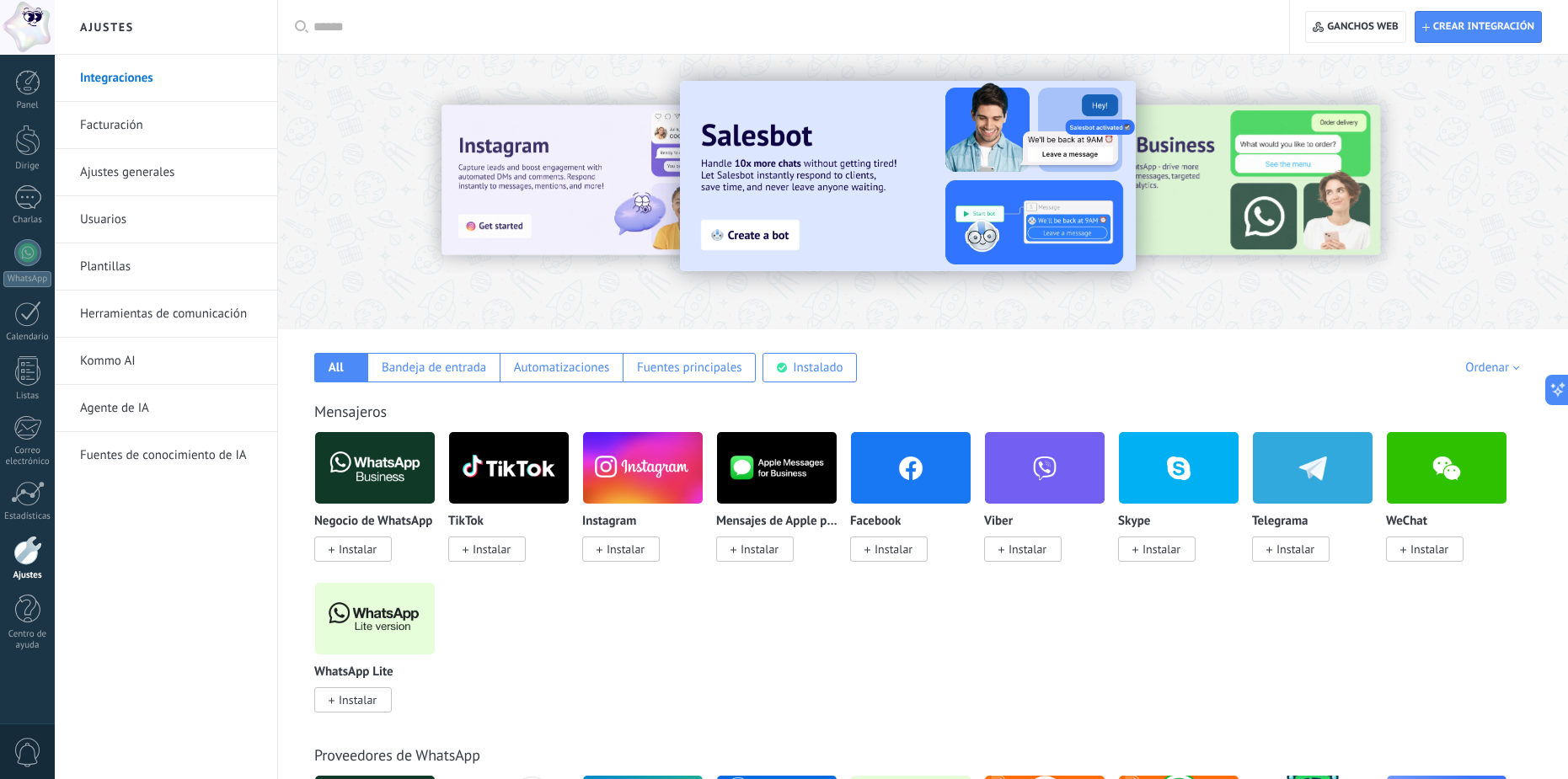
click at [55, 32] on link "cerrar sesión" at bounding box center [26, 36] width 69 height 19
